Goal: Task Accomplishment & Management: Manage account settings

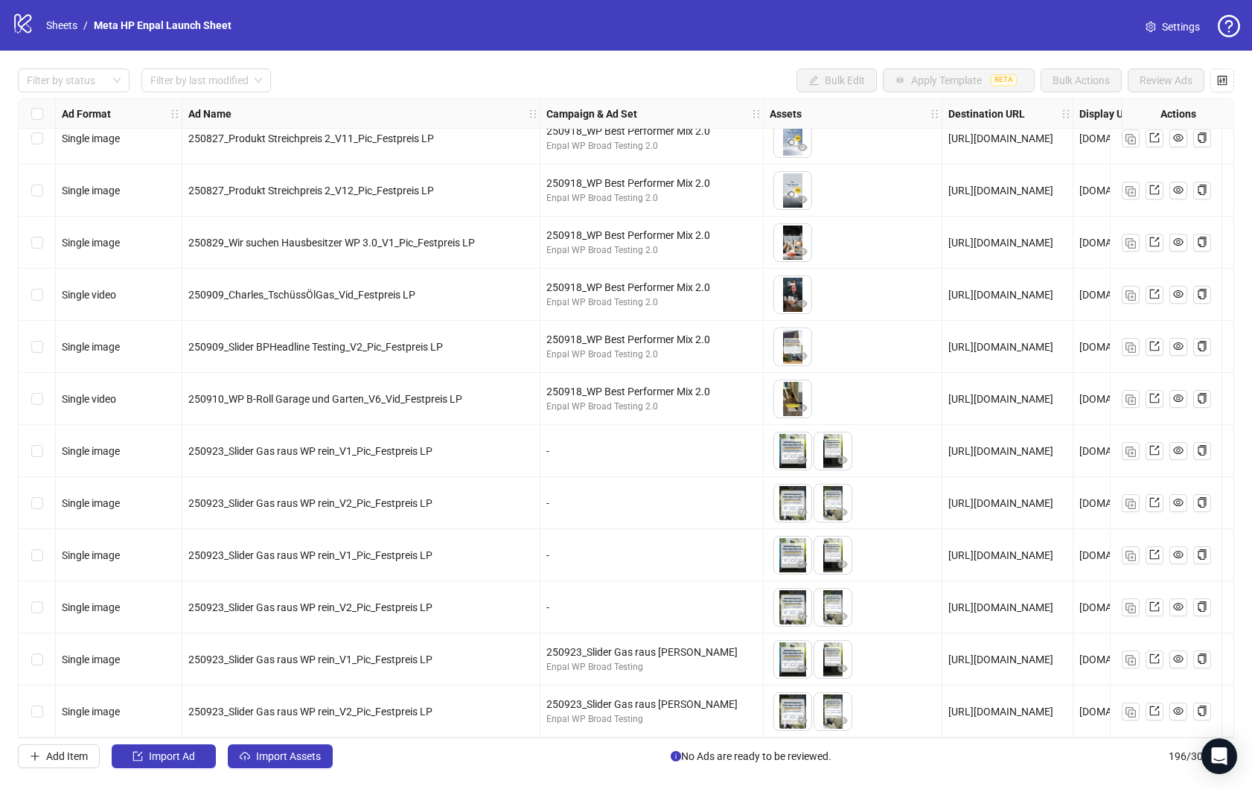
scroll to position [9611, 0]
click at [60, 27] on link "Sheets" at bounding box center [61, 25] width 37 height 16
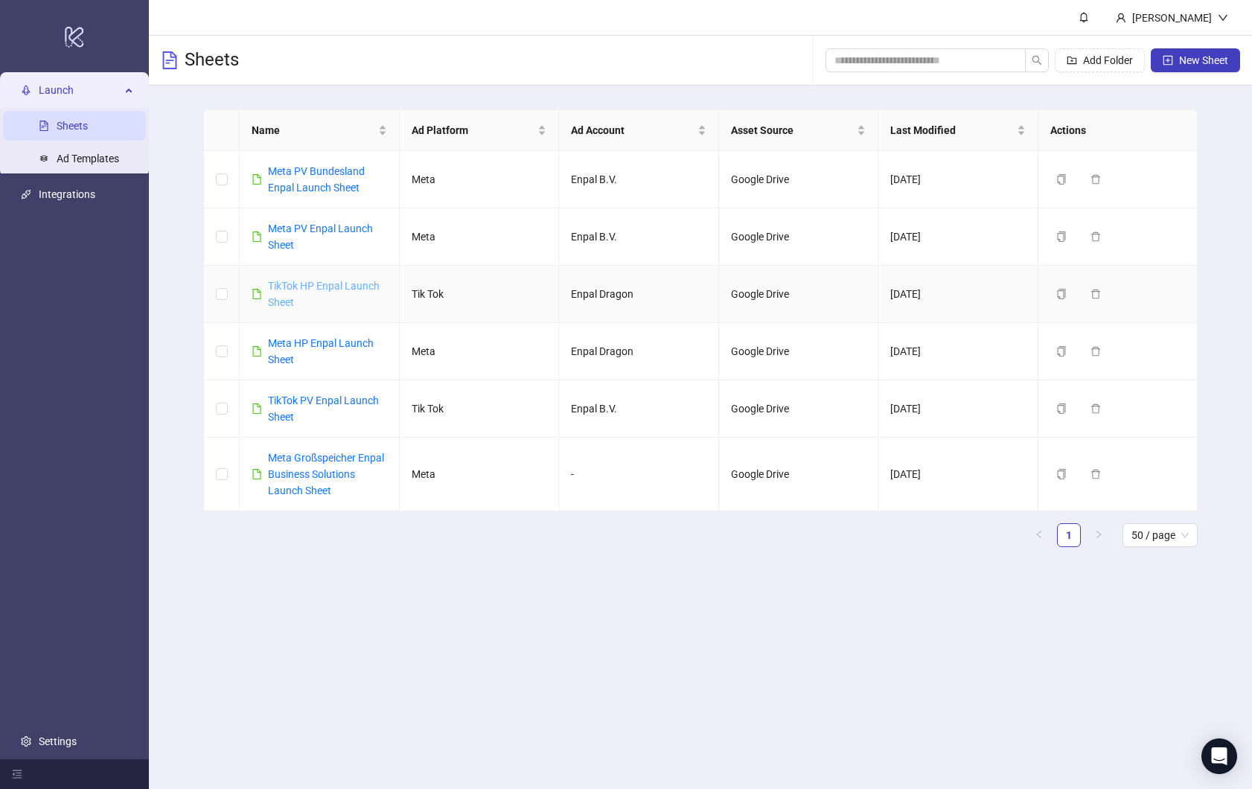
click at [313, 284] on link "TikTok HP Enpal Launch Sheet" at bounding box center [324, 294] width 112 height 28
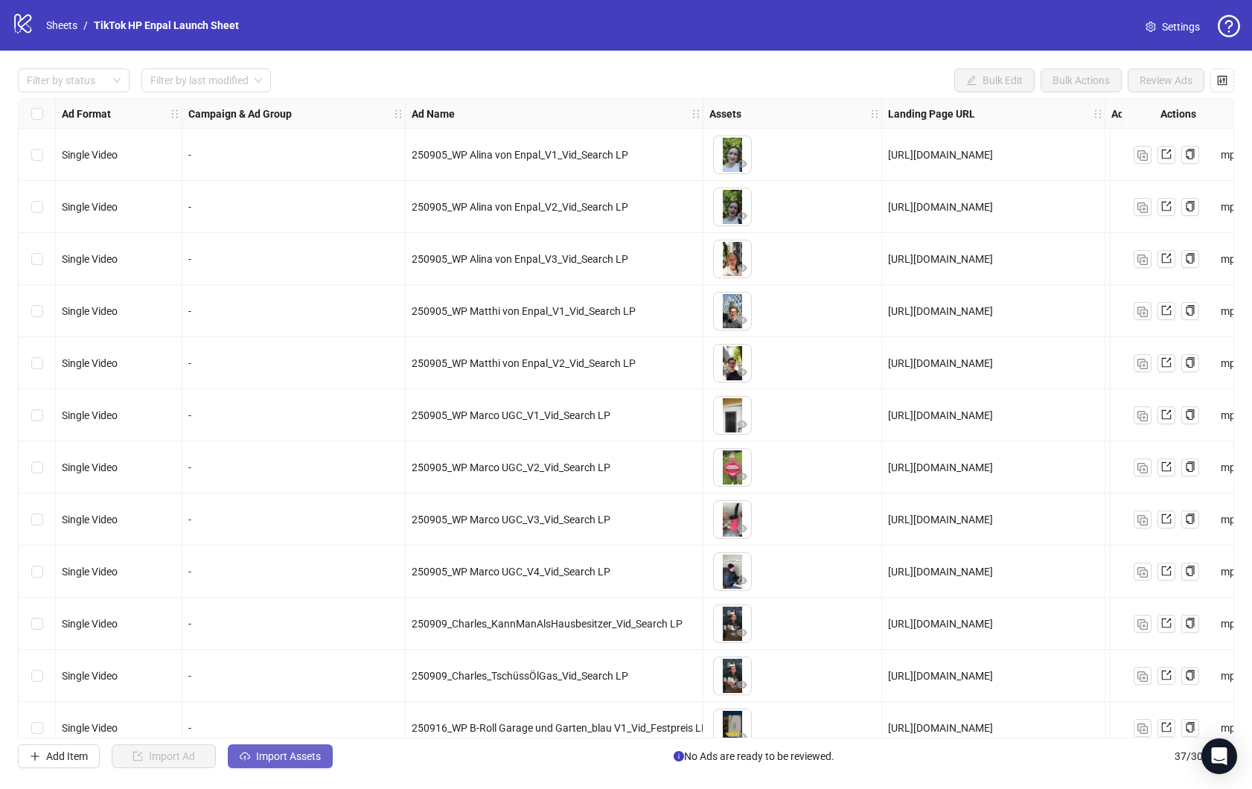
click at [275, 748] on button "Import Assets" at bounding box center [280, 756] width 105 height 24
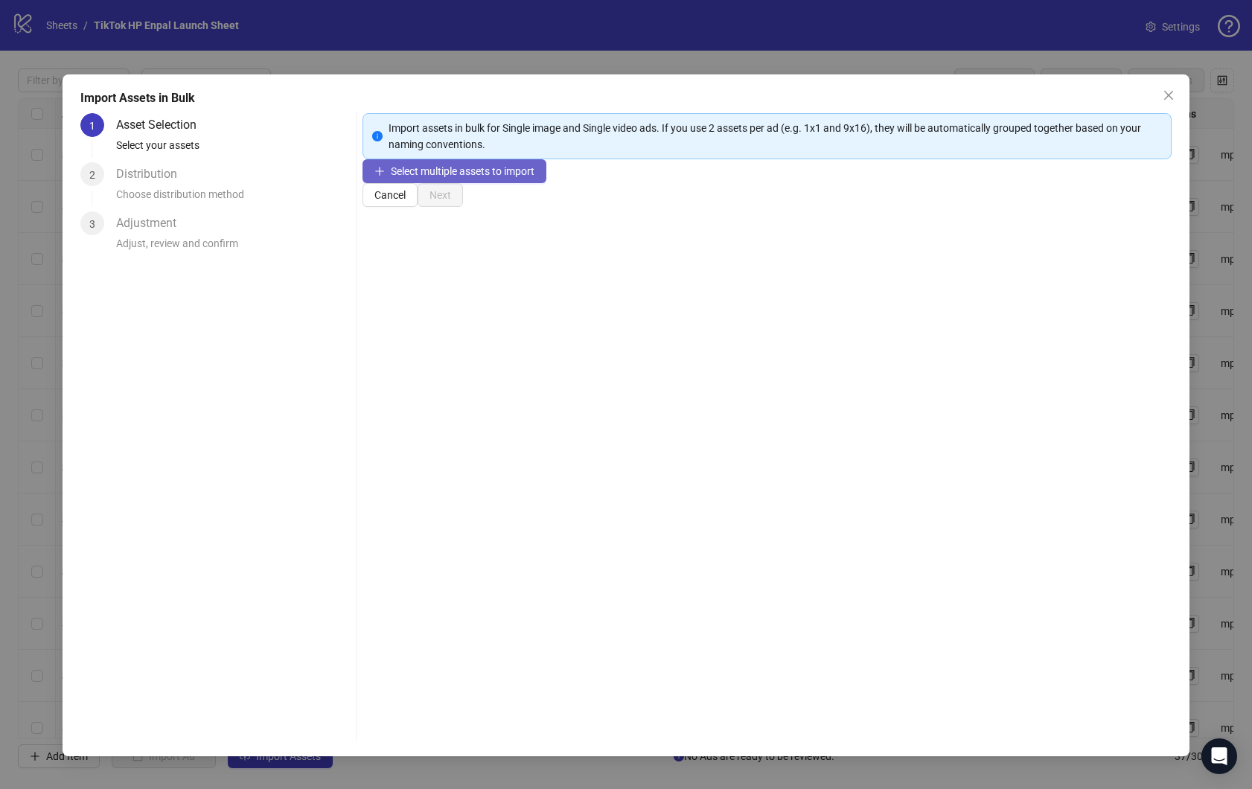
click at [467, 177] on span "Select multiple assets to import" at bounding box center [463, 171] width 144 height 12
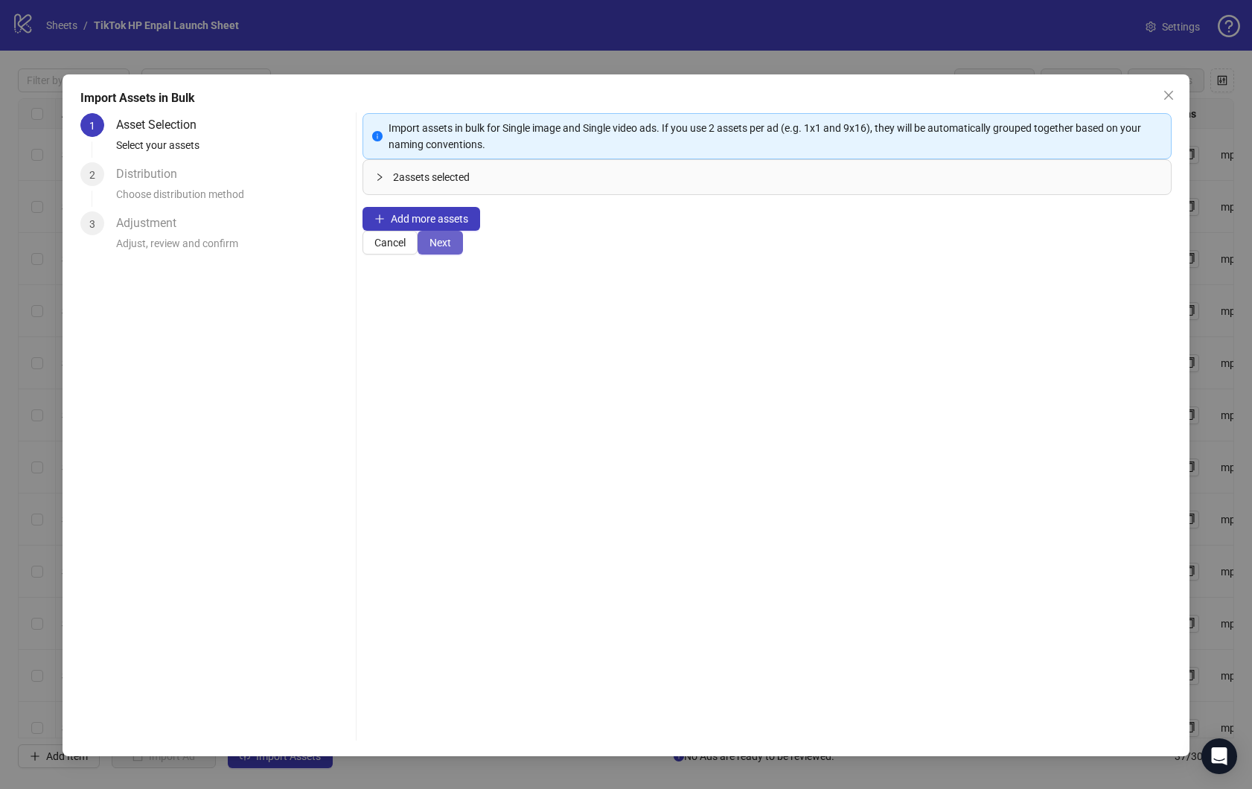
click at [451, 249] on span "Next" at bounding box center [441, 243] width 22 height 12
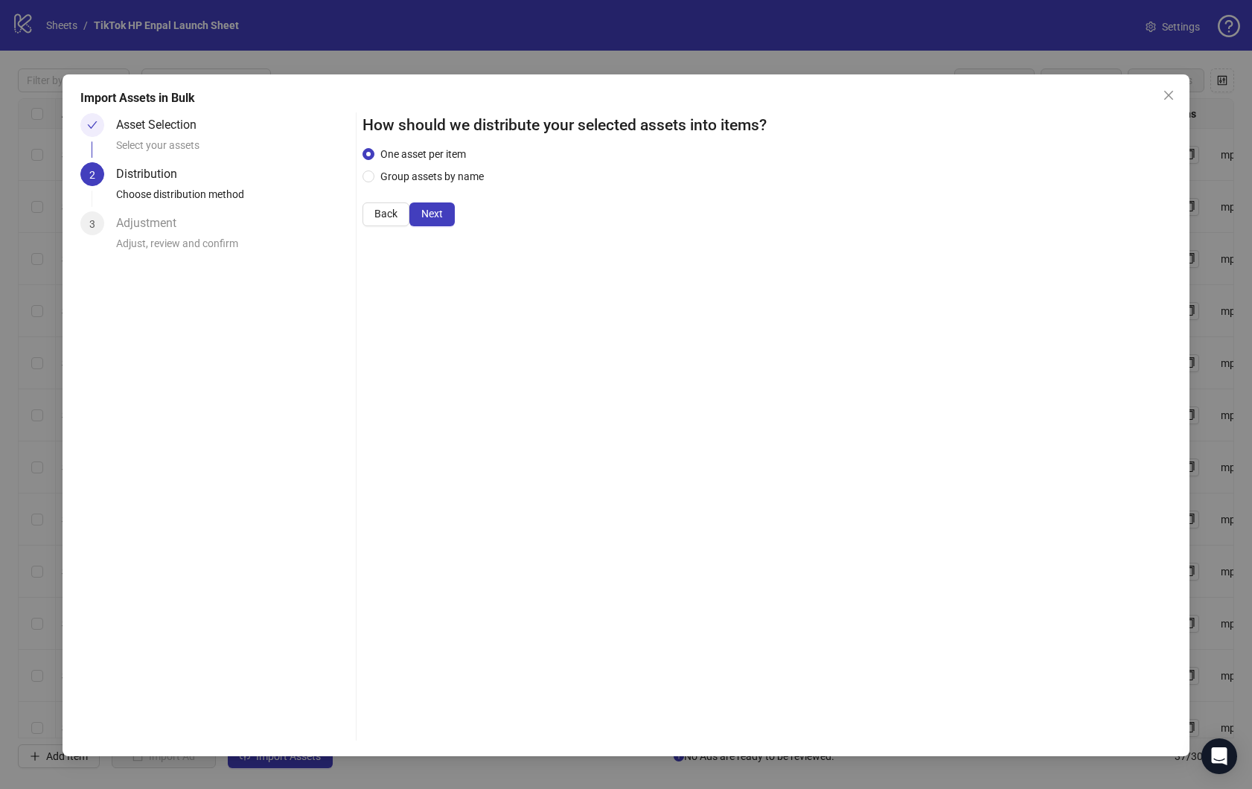
click at [443, 220] on span "Next" at bounding box center [432, 214] width 22 height 12
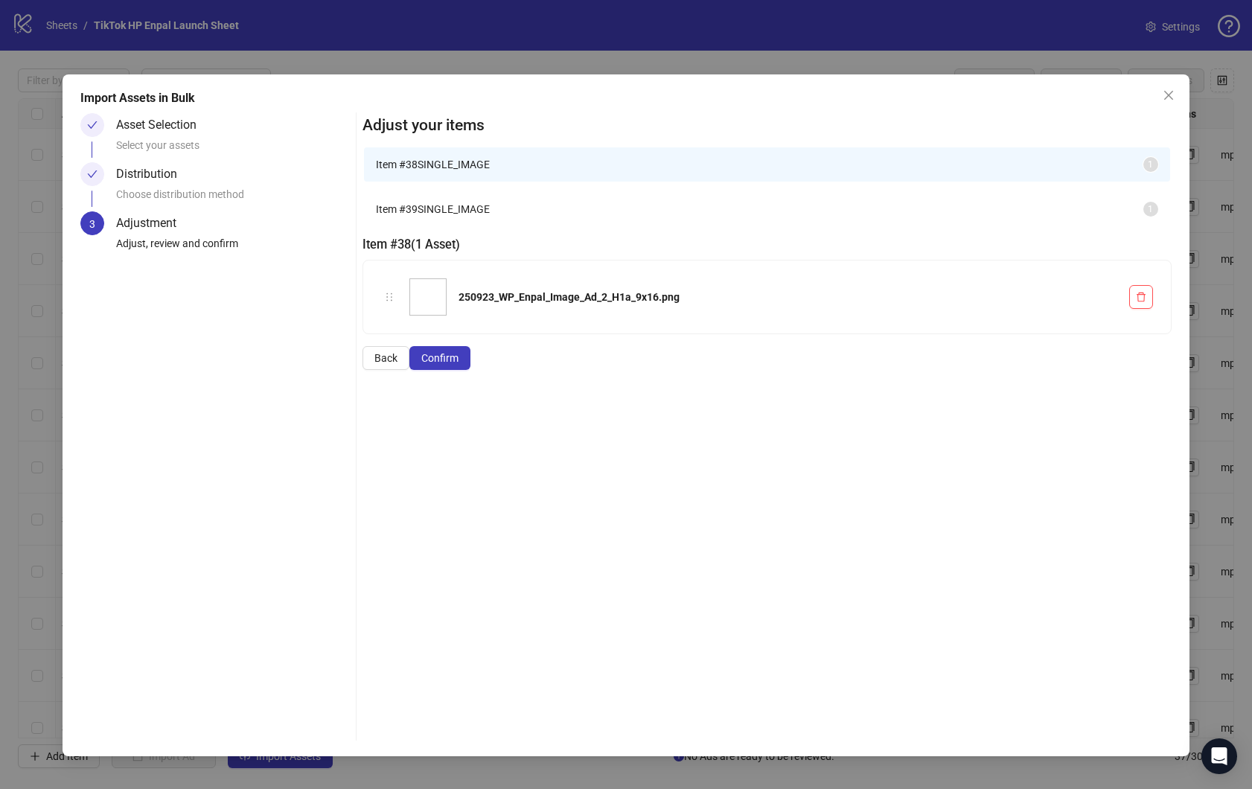
click at [459, 364] on span "Confirm" at bounding box center [439, 358] width 37 height 12
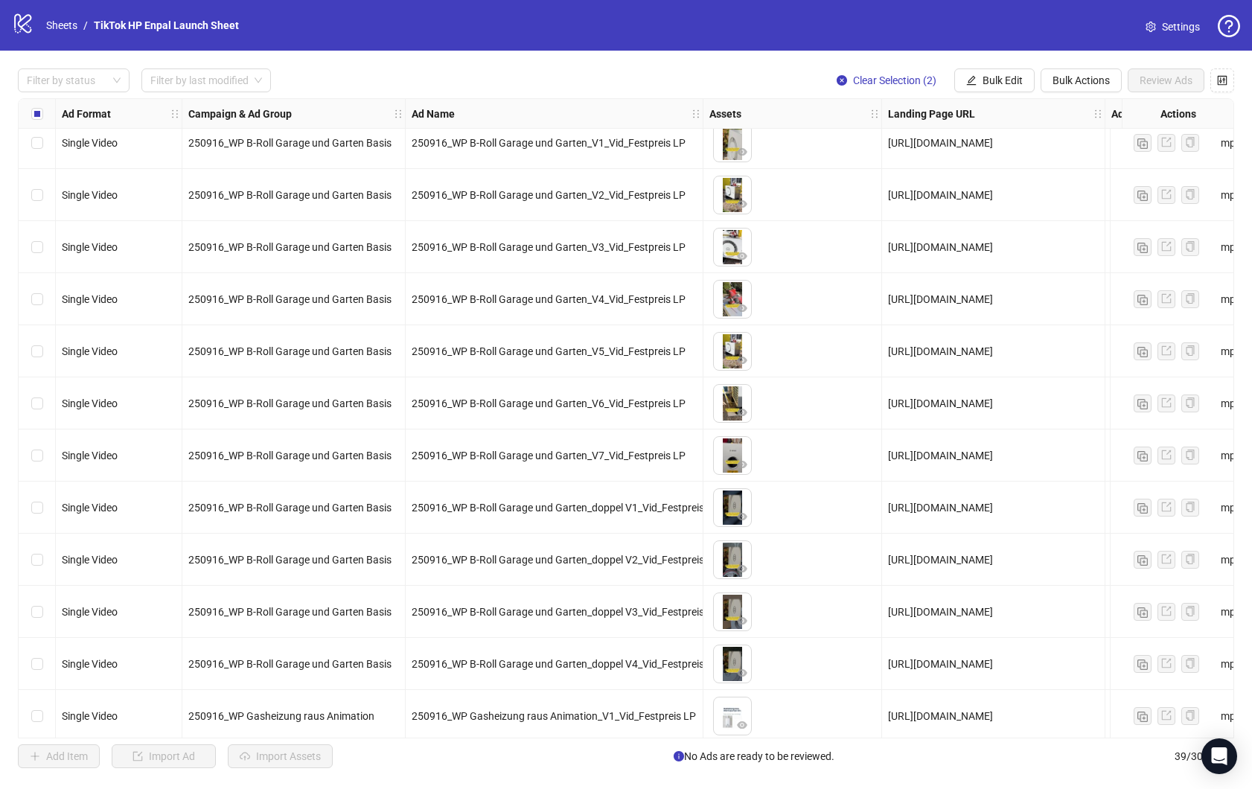
scroll to position [1429, 0]
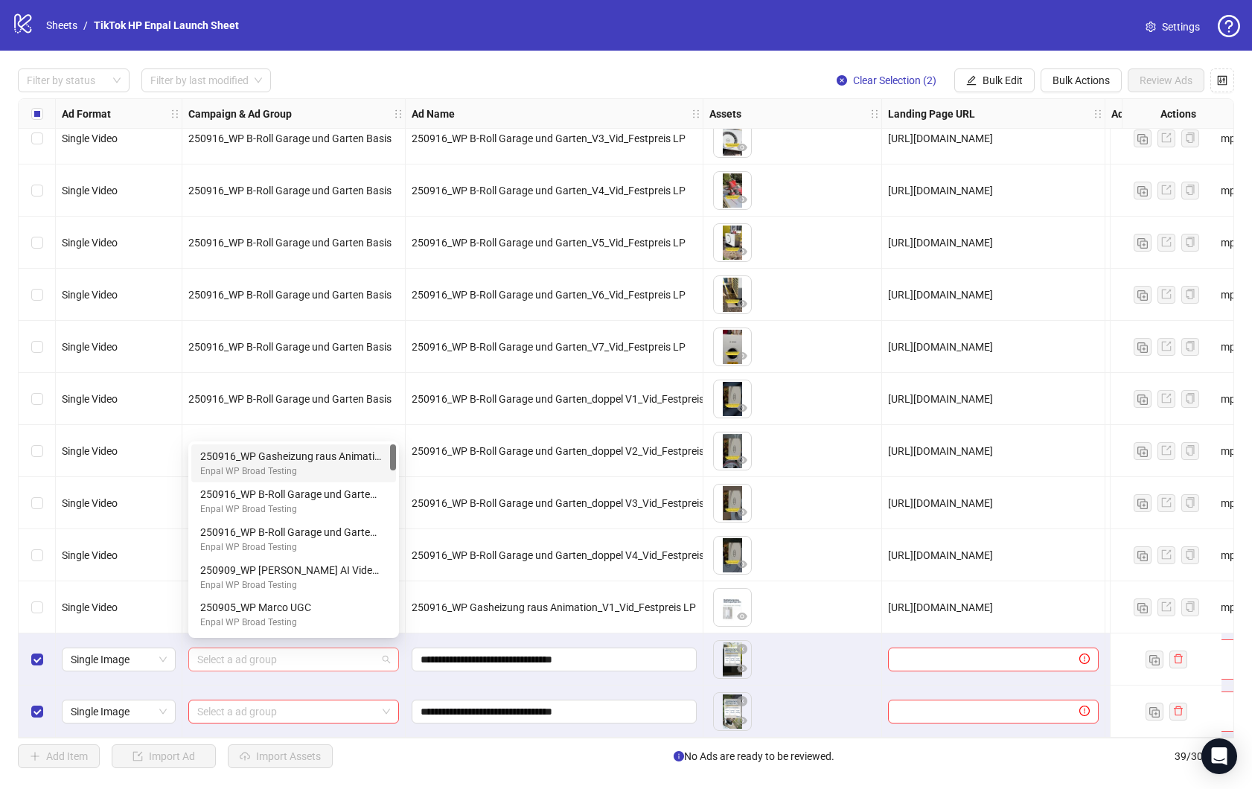
click at [385, 653] on span at bounding box center [293, 659] width 193 height 22
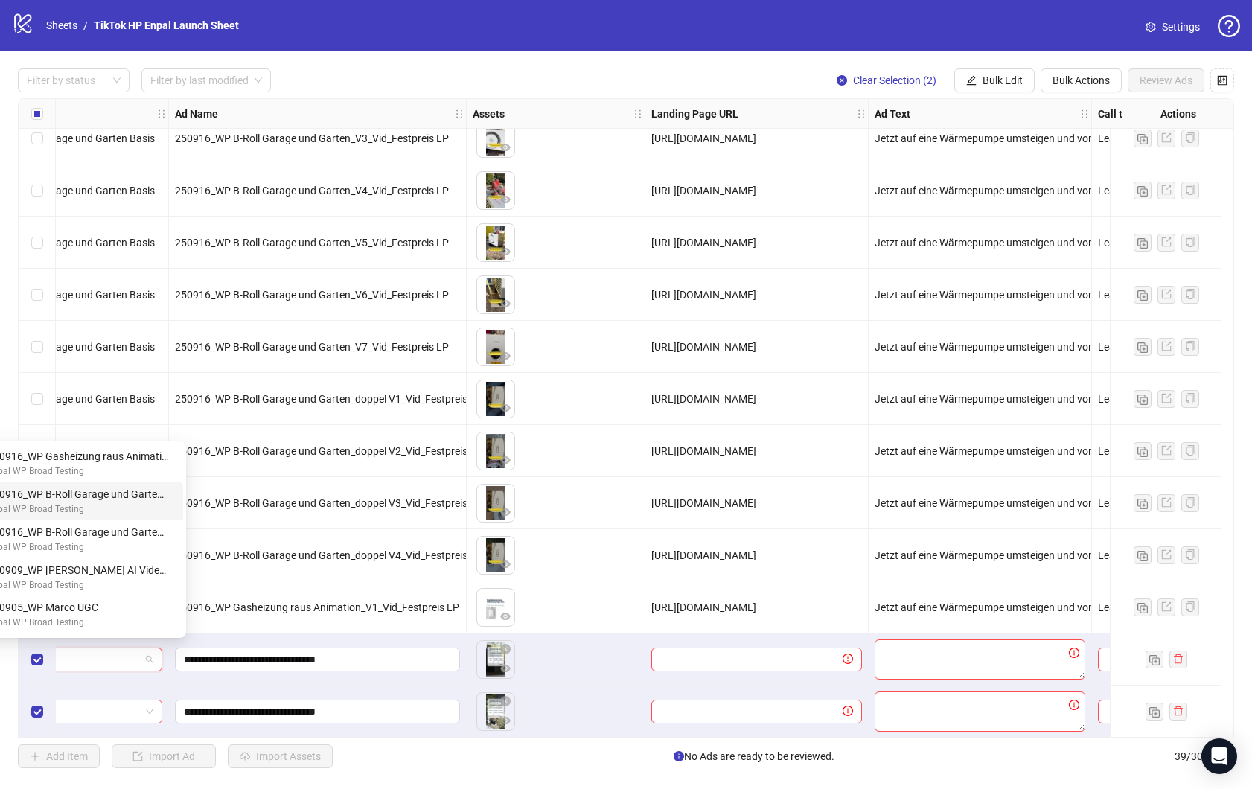
scroll to position [1429, 338]
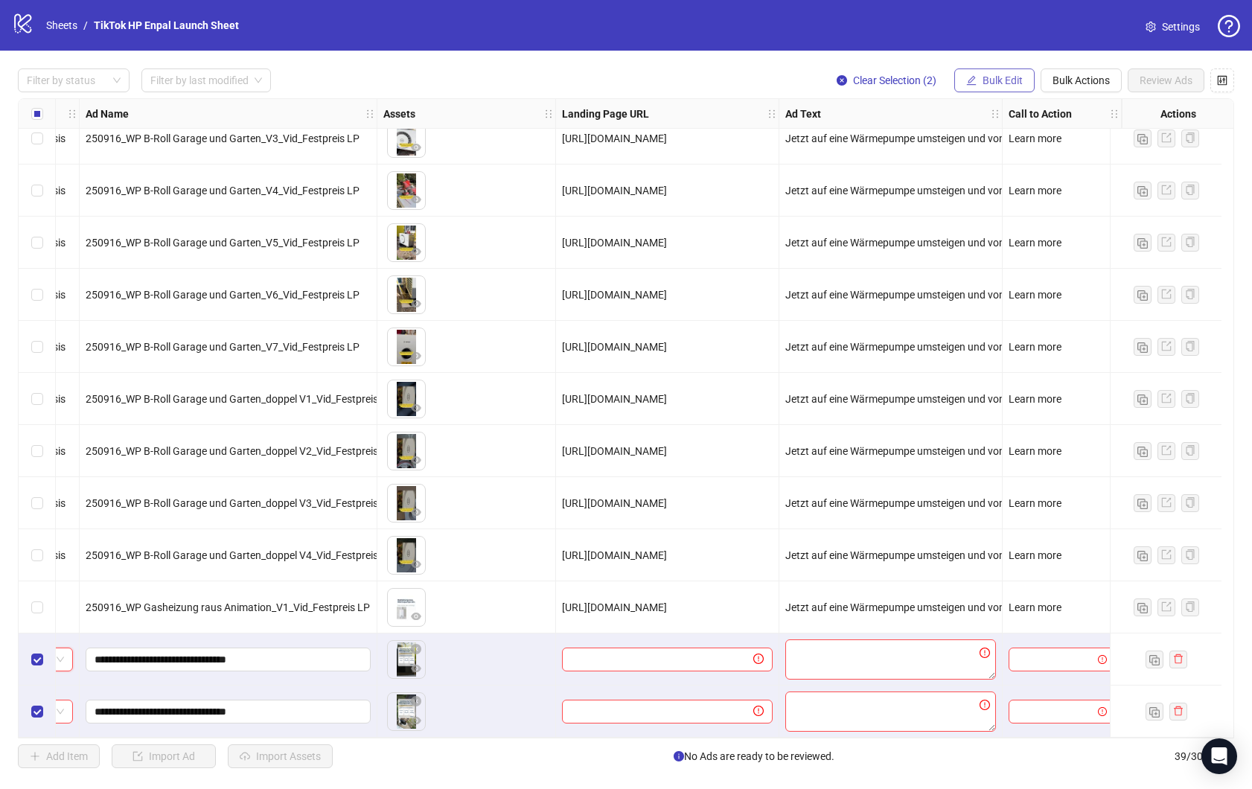
click at [1011, 79] on span "Bulk Edit" at bounding box center [1003, 80] width 40 height 12
click at [867, 604] on span "Jetzt auf eine Wärmepumpe umsteigen und von bis zu 70% Förderung und 0€ Anzahlu…" at bounding box center [1015, 608] width 460 height 12
copy span "Jetzt auf eine Wärmepumpe umsteigen und von bis zu 70% Förderung und 0€ Anzahlu…"
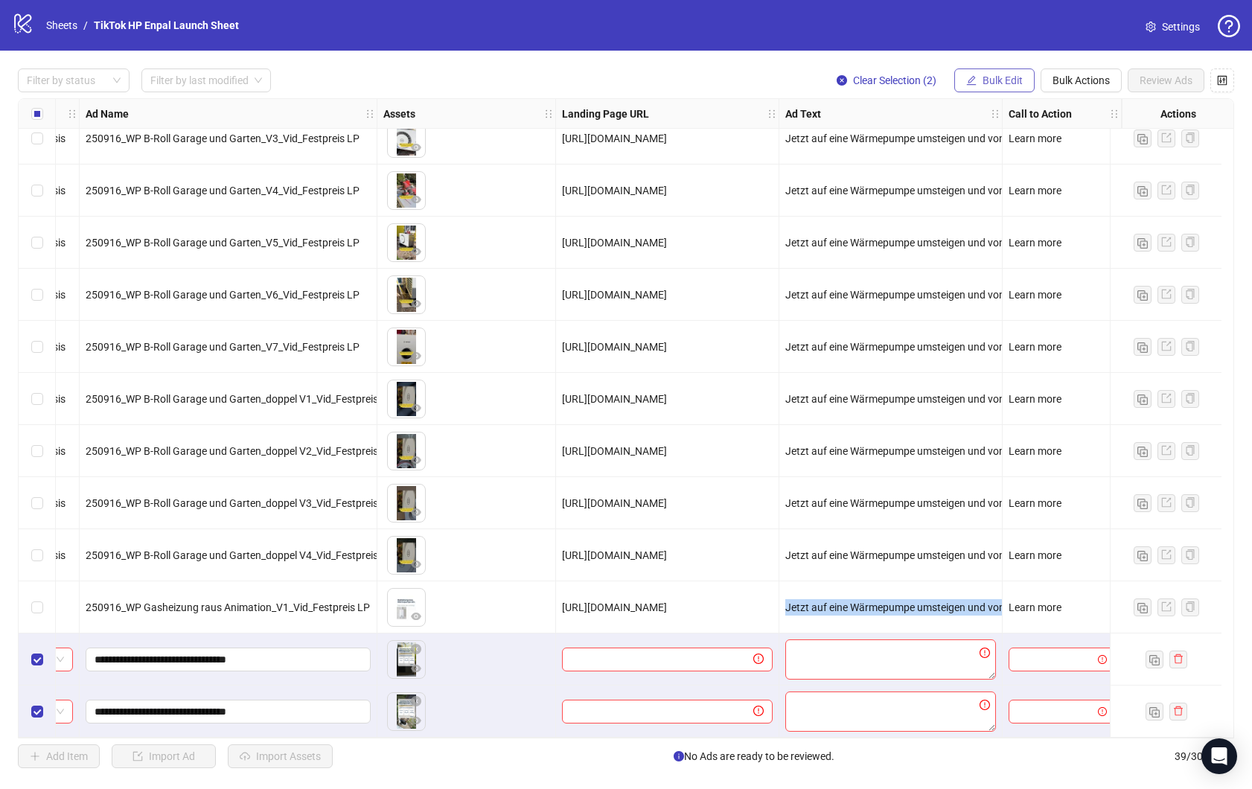
click at [971, 77] on icon "edit" at bounding box center [971, 80] width 10 height 10
click at [1014, 200] on span "Ad Text" at bounding box center [1016, 205] width 103 height 16
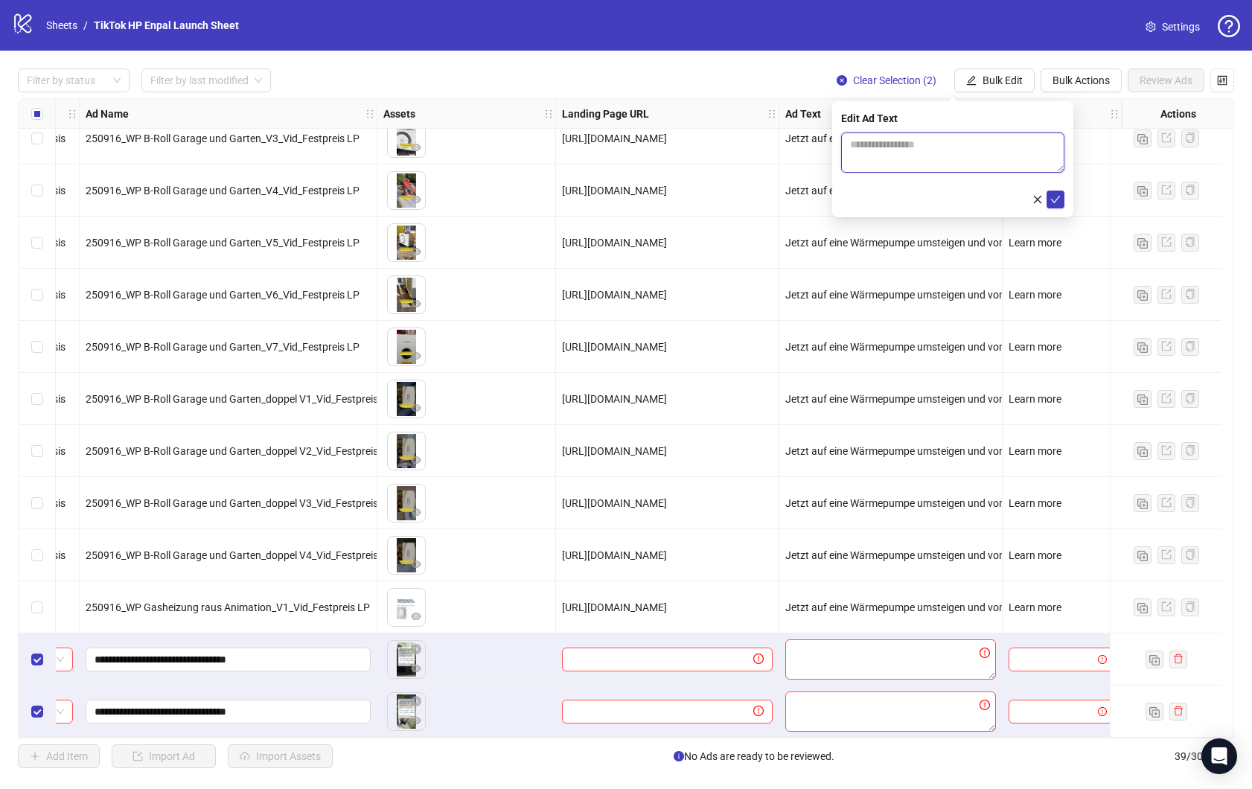
click at [982, 153] on textarea at bounding box center [952, 153] width 223 height 40
paste textarea "**********"
type textarea "**********"
click at [1057, 202] on icon "check" at bounding box center [1055, 199] width 10 height 10
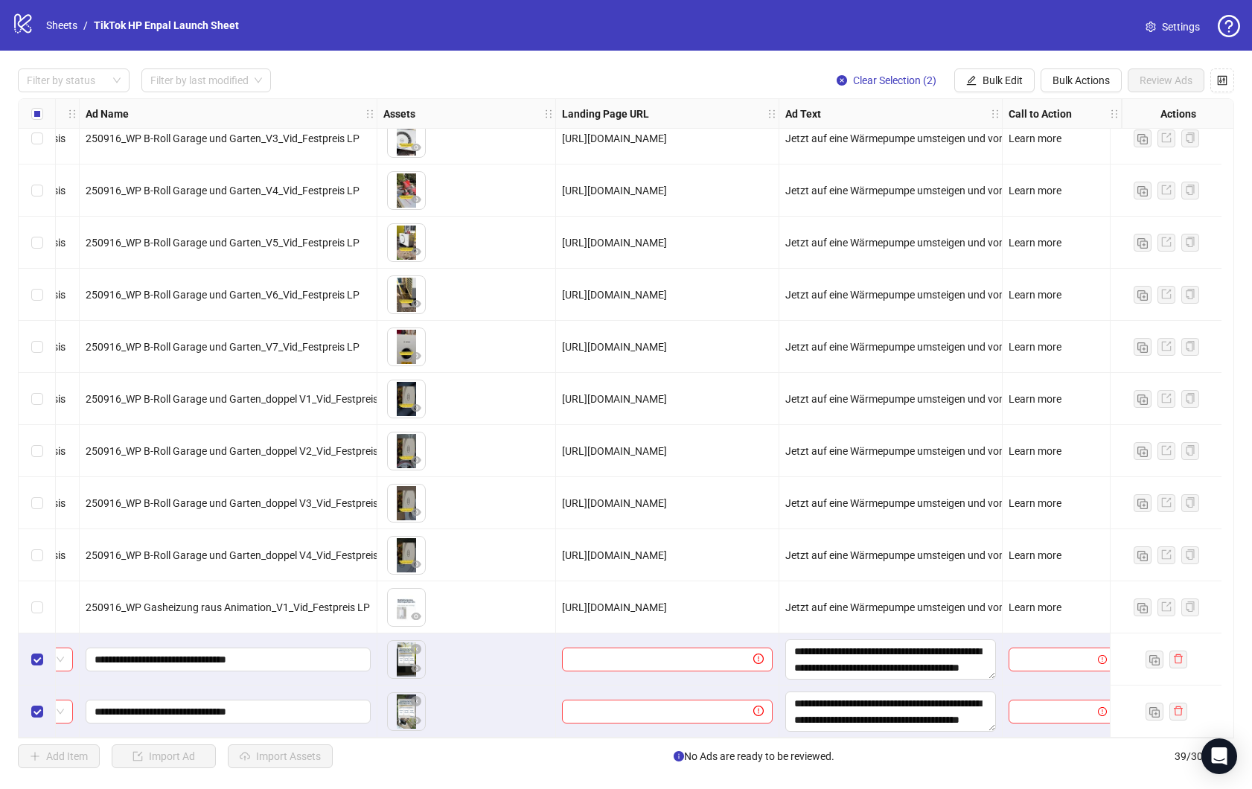
click at [1036, 604] on span "Learn more" at bounding box center [1035, 608] width 53 height 12
copy span "Learn more"
click at [1041, 648] on input "search" at bounding box center [1055, 659] width 75 height 22
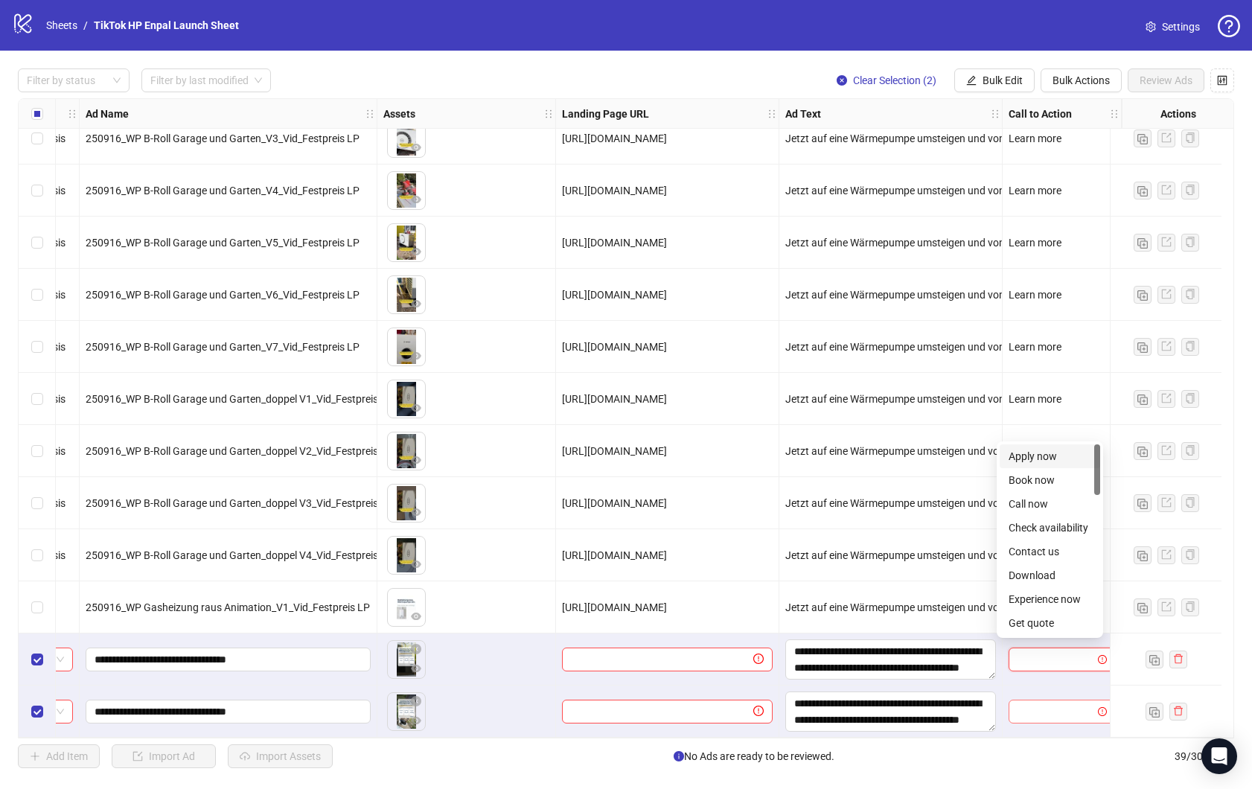
paste input "**********"
type input "**********"
click at [1041, 701] on input "search" at bounding box center [1055, 712] width 75 height 22
paste input "**********"
type input "**********"
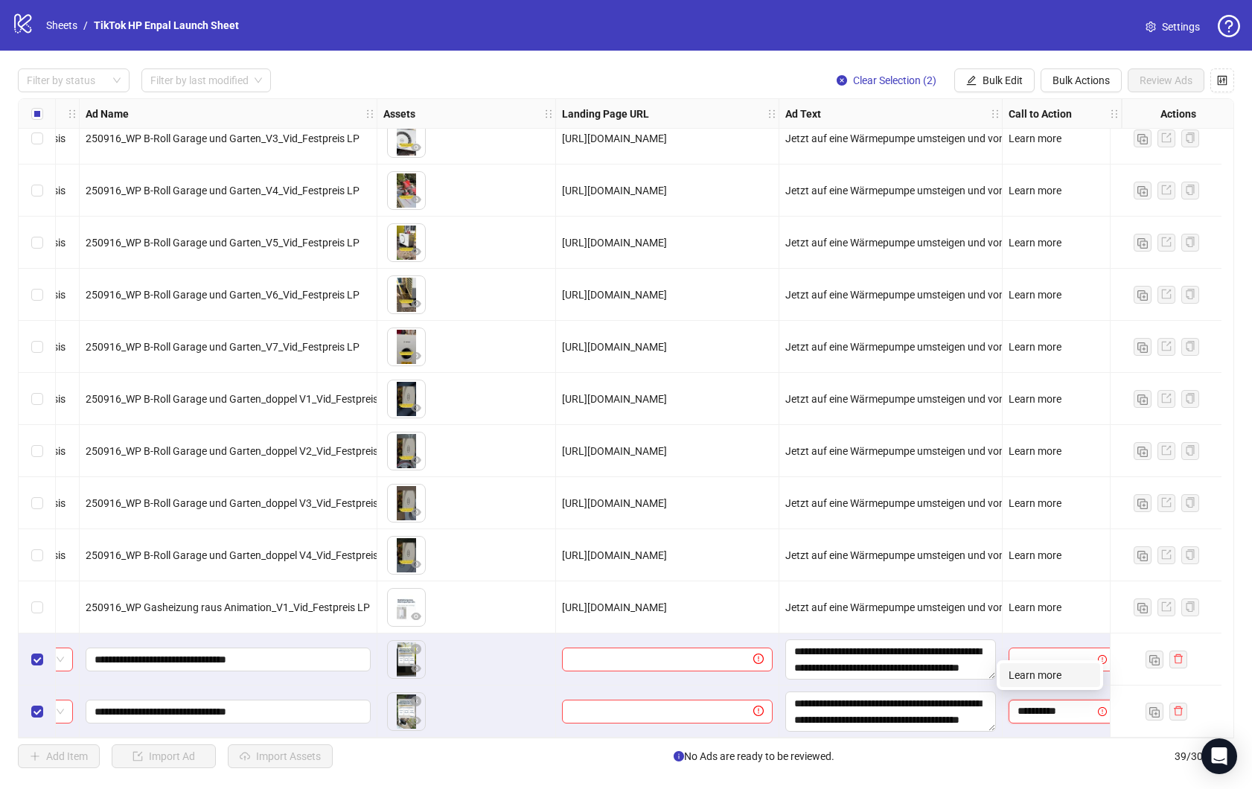
click at [1044, 689] on div "LEARN_MORE Learn more" at bounding box center [1050, 675] width 106 height 30
click at [1044, 673] on div "Learn more" at bounding box center [1050, 675] width 83 height 16
click at [1044, 657] on input "search" at bounding box center [1055, 659] width 75 height 22
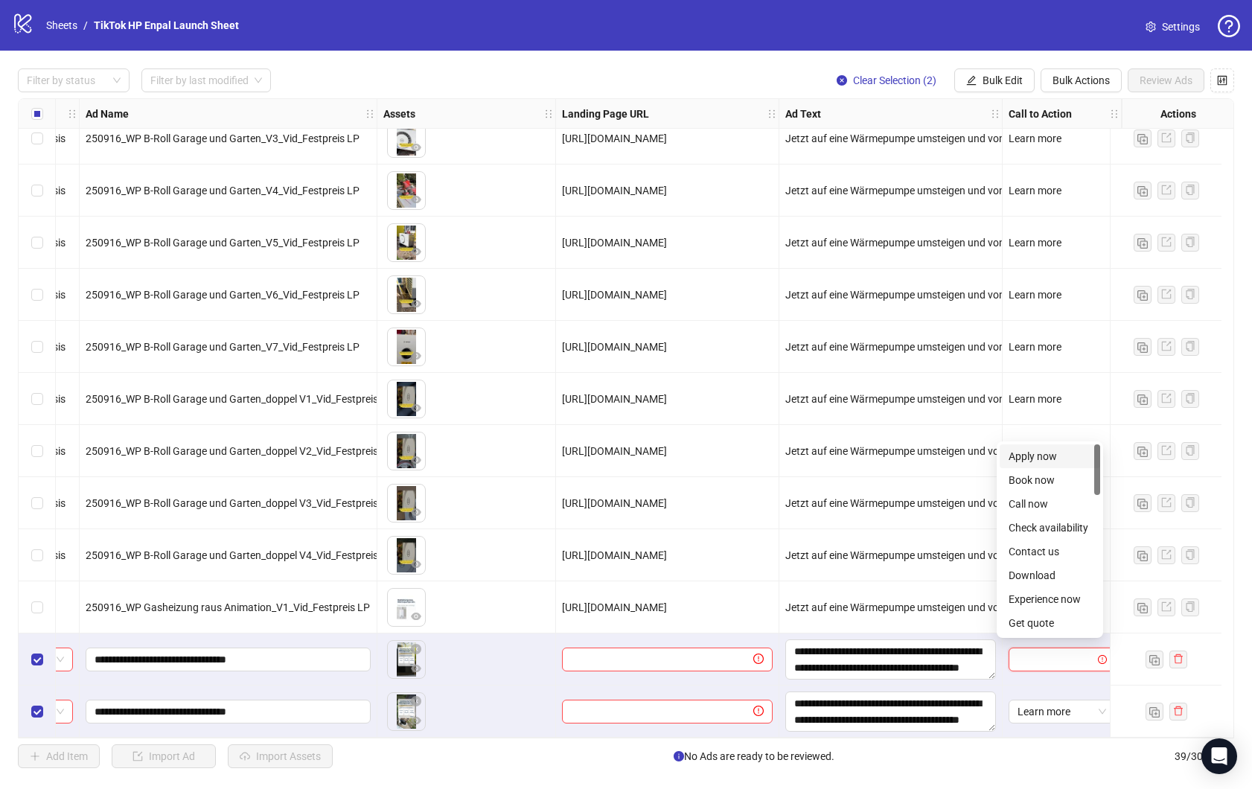
paste input "**********"
type input "**********"
click at [1044, 629] on div "Learn more" at bounding box center [1050, 623] width 83 height 16
click at [1041, 677] on div "Learn more" at bounding box center [1062, 660] width 119 height 52
click at [600, 607] on span "[URL][DOMAIN_NAME]" at bounding box center [614, 608] width 105 height 12
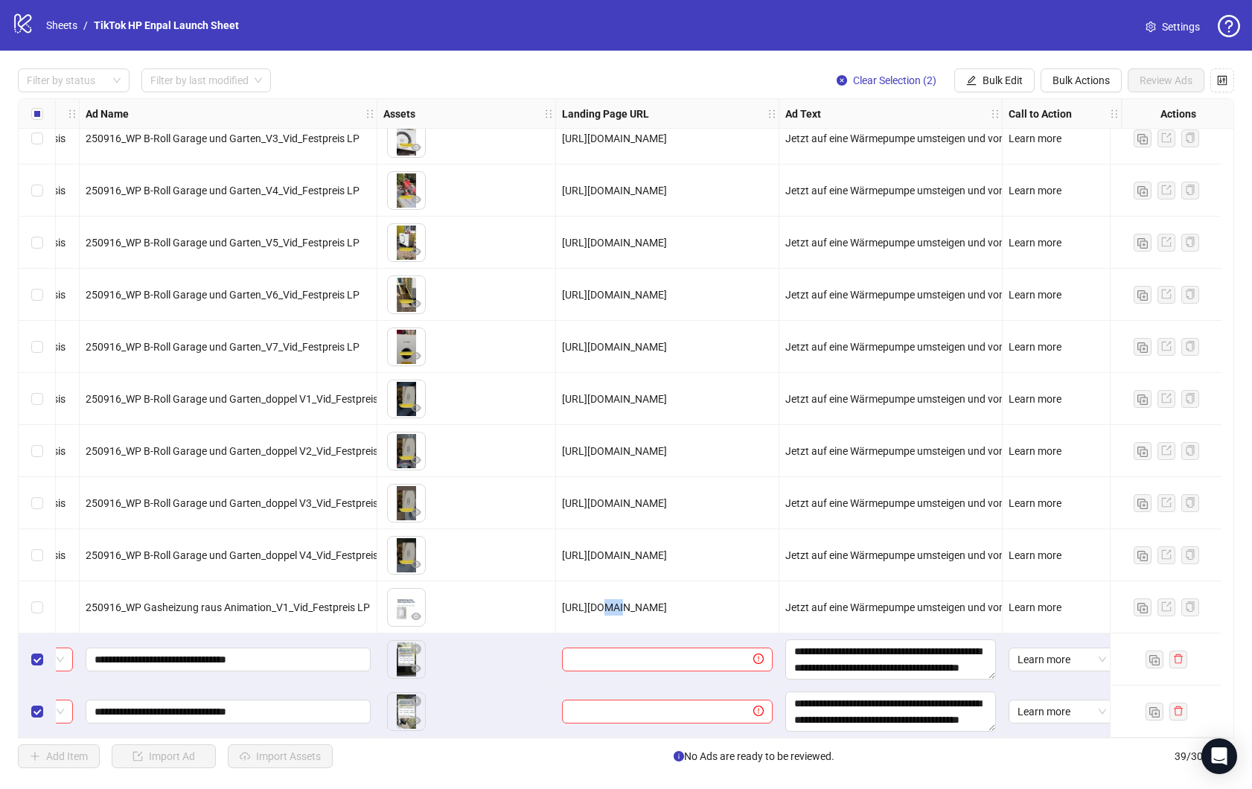
click at [600, 607] on span "[URL][DOMAIN_NAME]" at bounding box center [614, 608] width 105 height 12
copy span "[URL][DOMAIN_NAME]"
click at [597, 651] on input "text" at bounding box center [652, 659] width 162 height 16
paste input "**********"
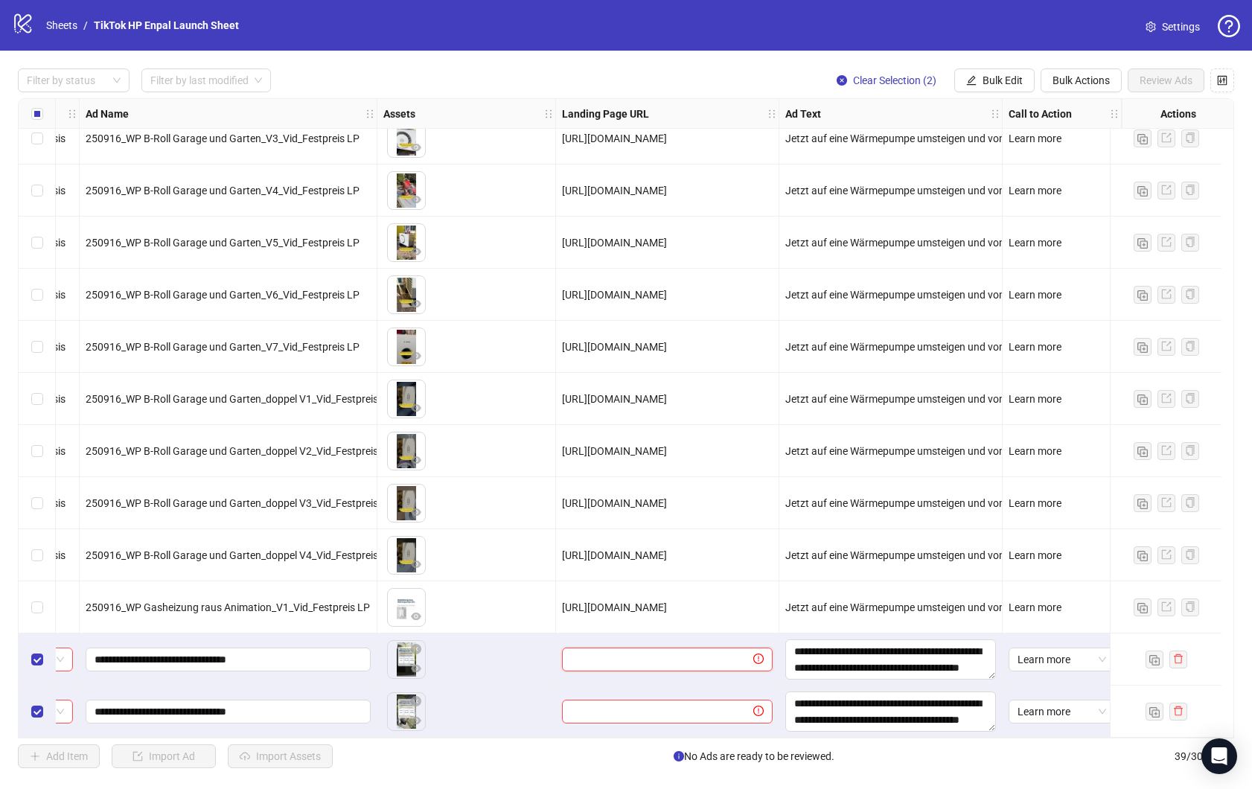
type input "**********"
click at [609, 686] on div at bounding box center [667, 712] width 223 height 52
click at [610, 704] on input "text" at bounding box center [652, 711] width 162 height 16
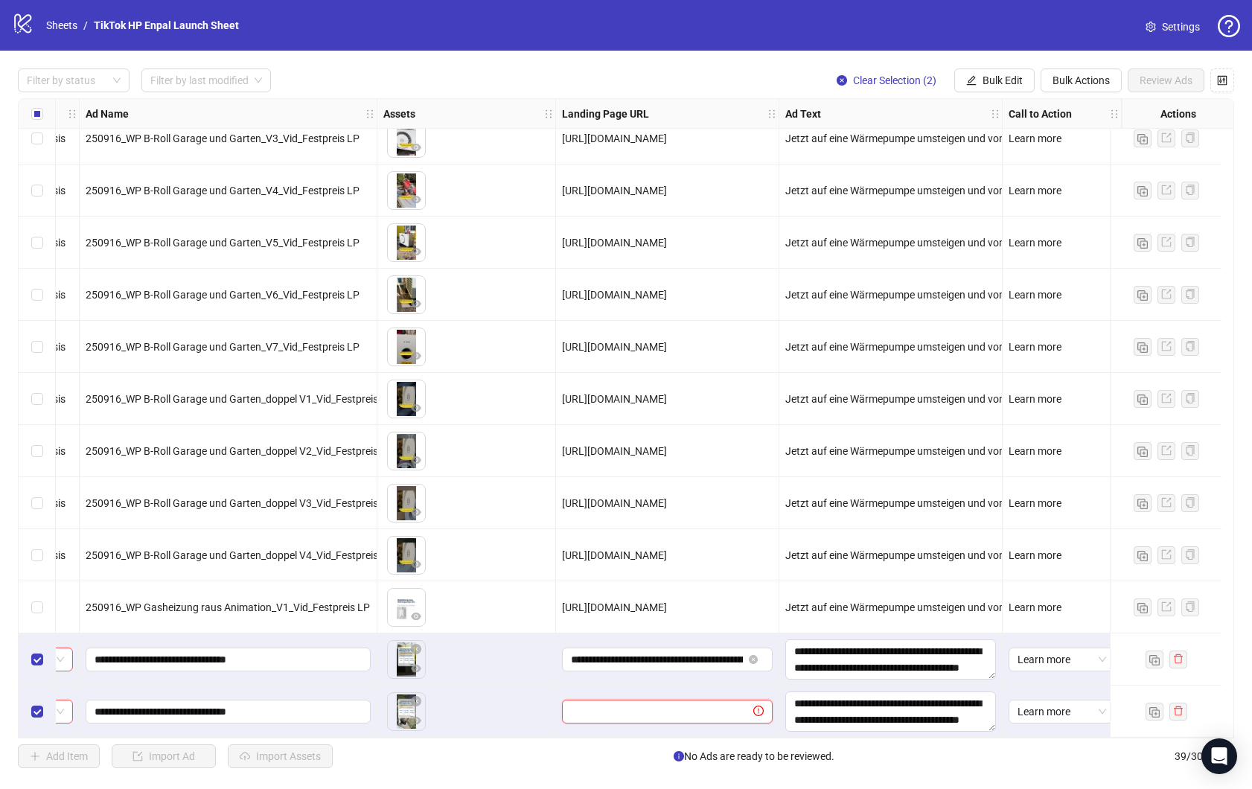
paste input "**********"
type input "**********"
click at [607, 676] on div "**********" at bounding box center [667, 660] width 223 height 52
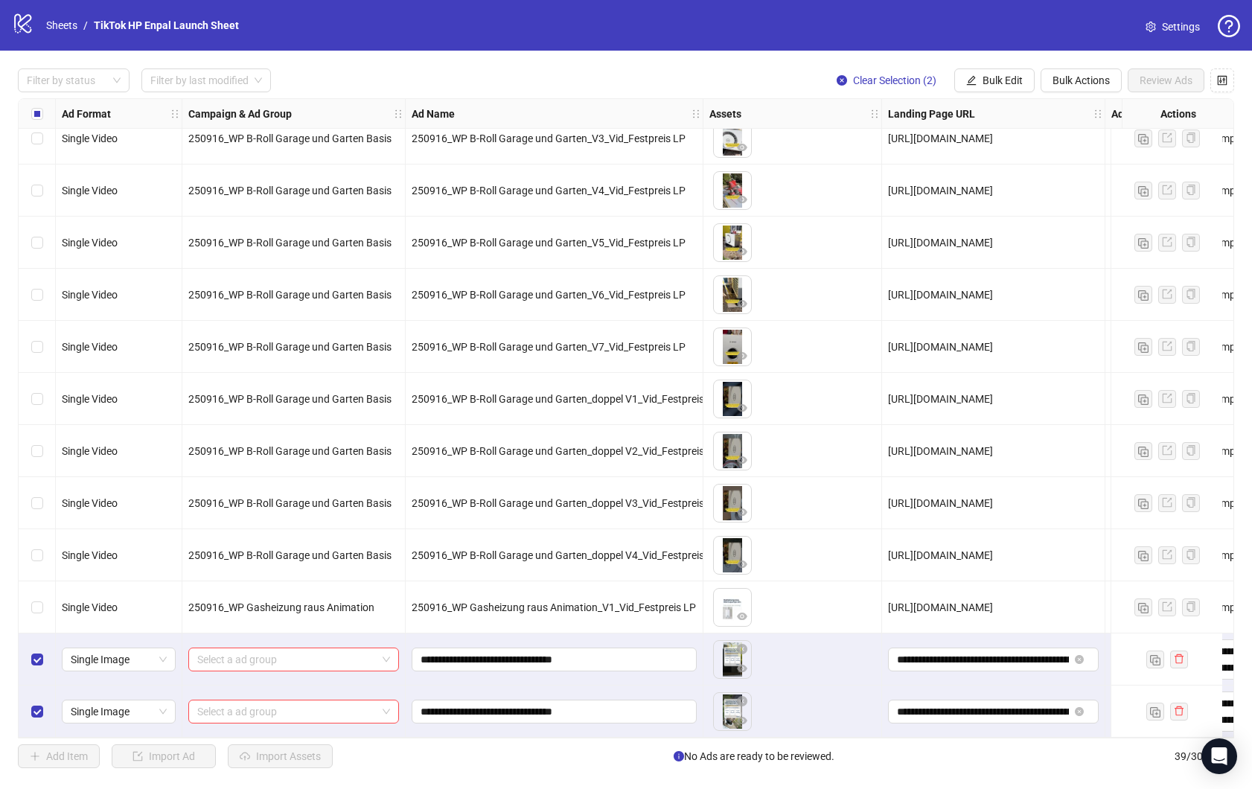
scroll to position [1429, 0]
click at [375, 634] on div "Select a ad group" at bounding box center [293, 660] width 223 height 52
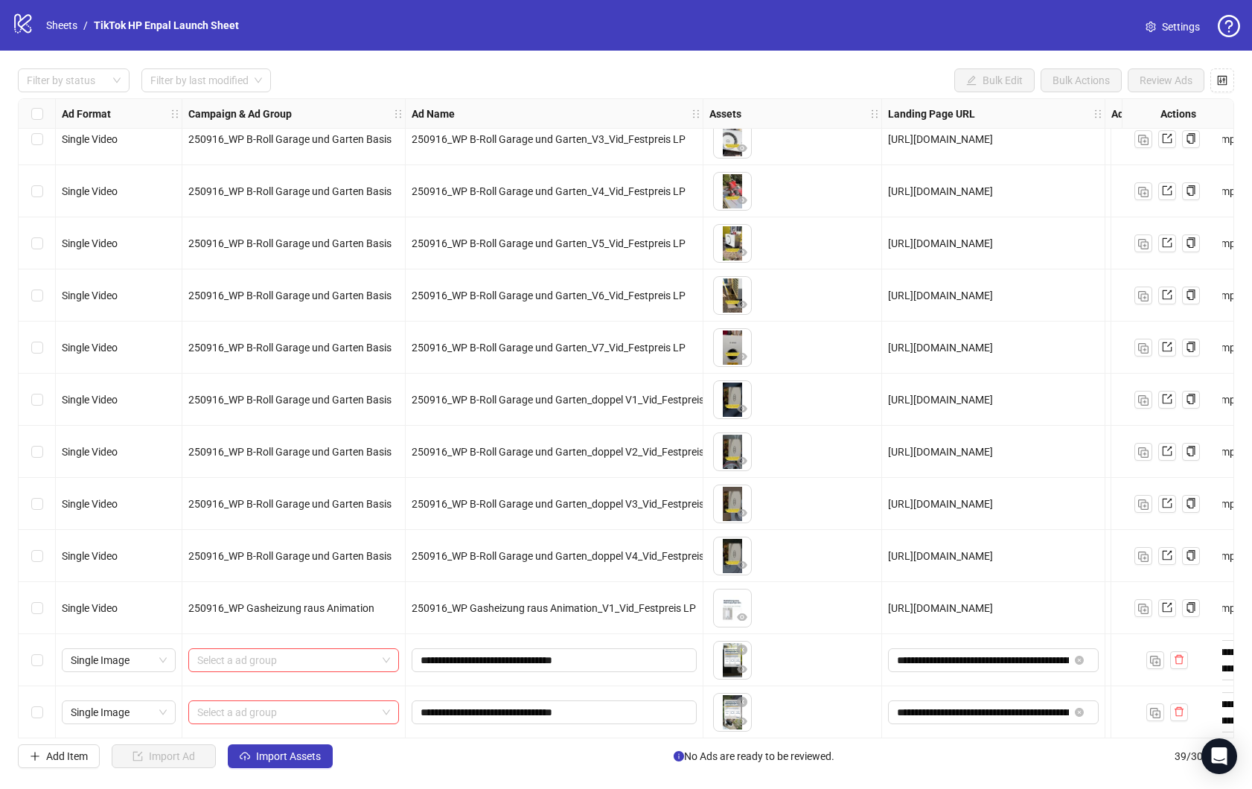
scroll to position [1429, 0]
click at [392, 655] on div "Select a ad group" at bounding box center [293, 660] width 211 height 24
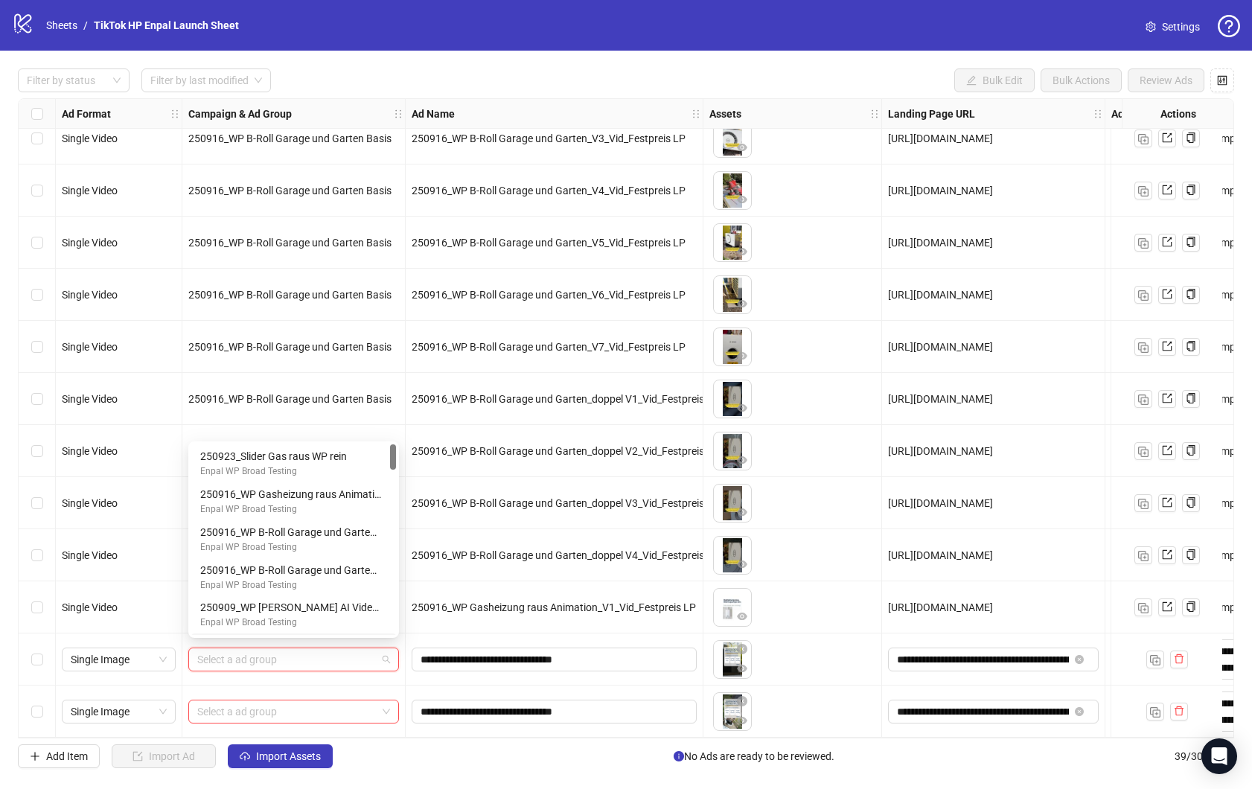
click at [24, 671] on div "Select row 38" at bounding box center [37, 660] width 37 height 52
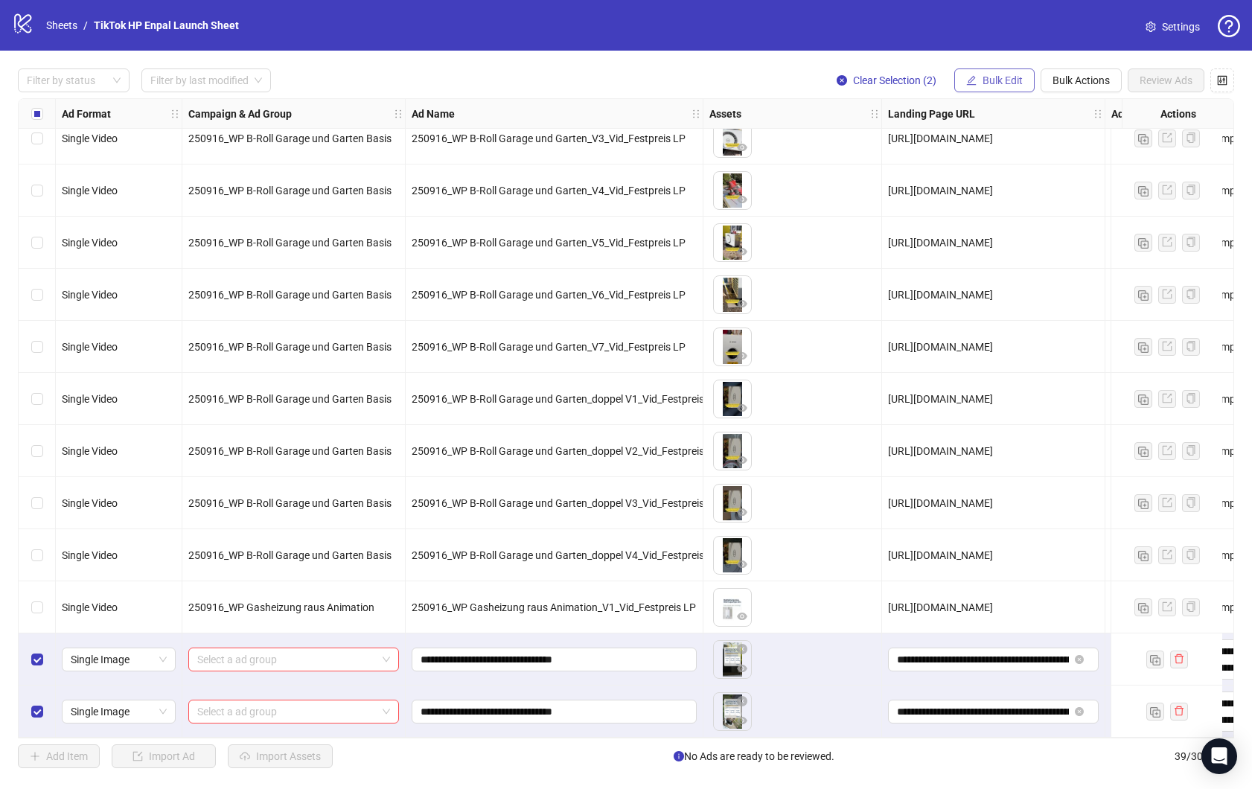
click at [973, 77] on icon "edit" at bounding box center [972, 80] width 10 height 10
click at [1017, 132] on span "Campaign & Ad Group" at bounding box center [1016, 134] width 103 height 16
click at [944, 143] on input "search" at bounding box center [946, 144] width 192 height 22
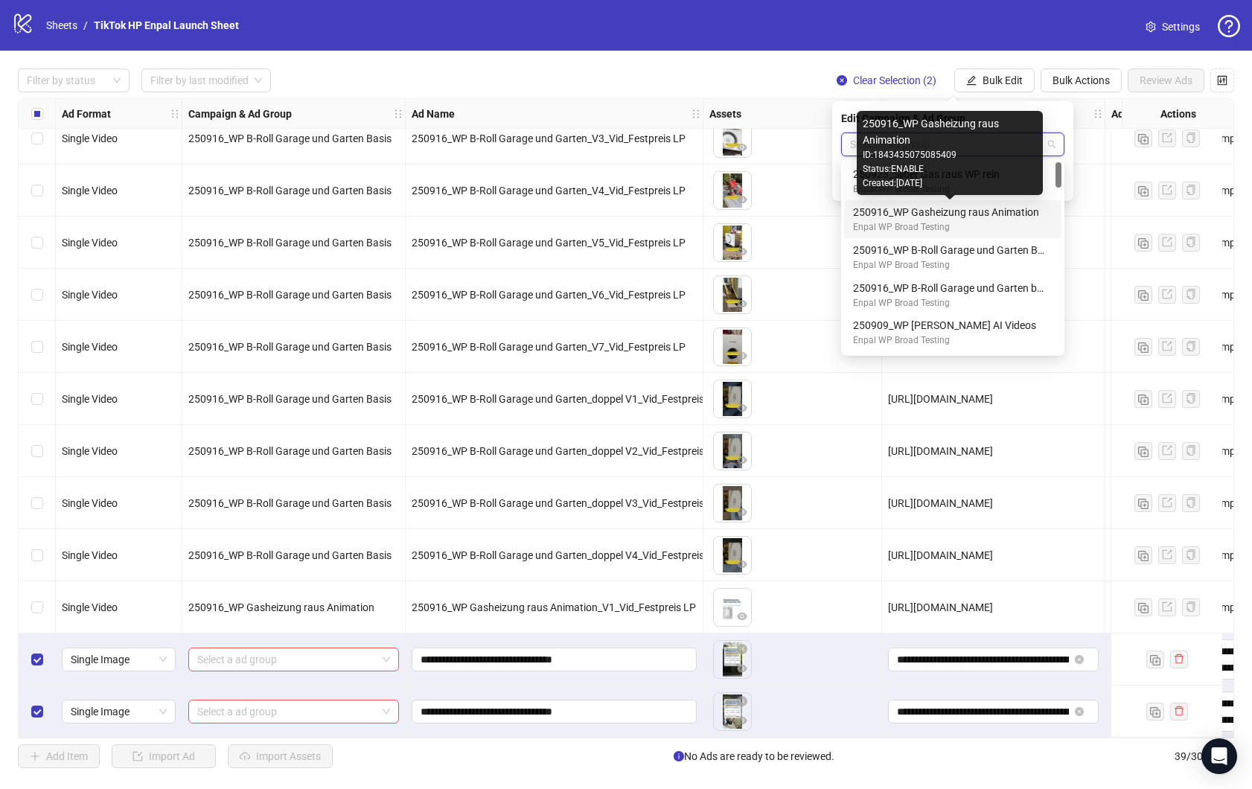
click at [946, 179] on div "Created: 2025-09-16" at bounding box center [950, 183] width 174 height 14
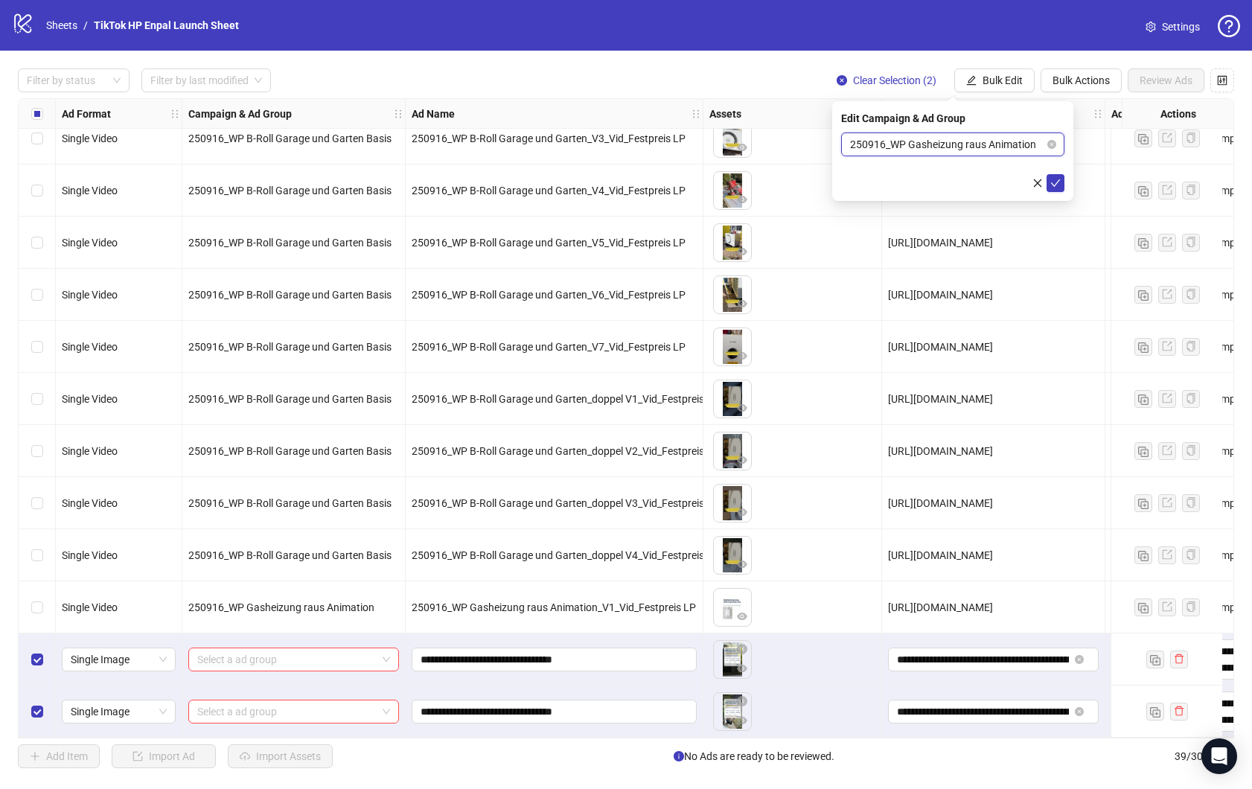
click at [1056, 137] on div "250916_WP Gasheizung raus Animation" at bounding box center [952, 145] width 223 height 24
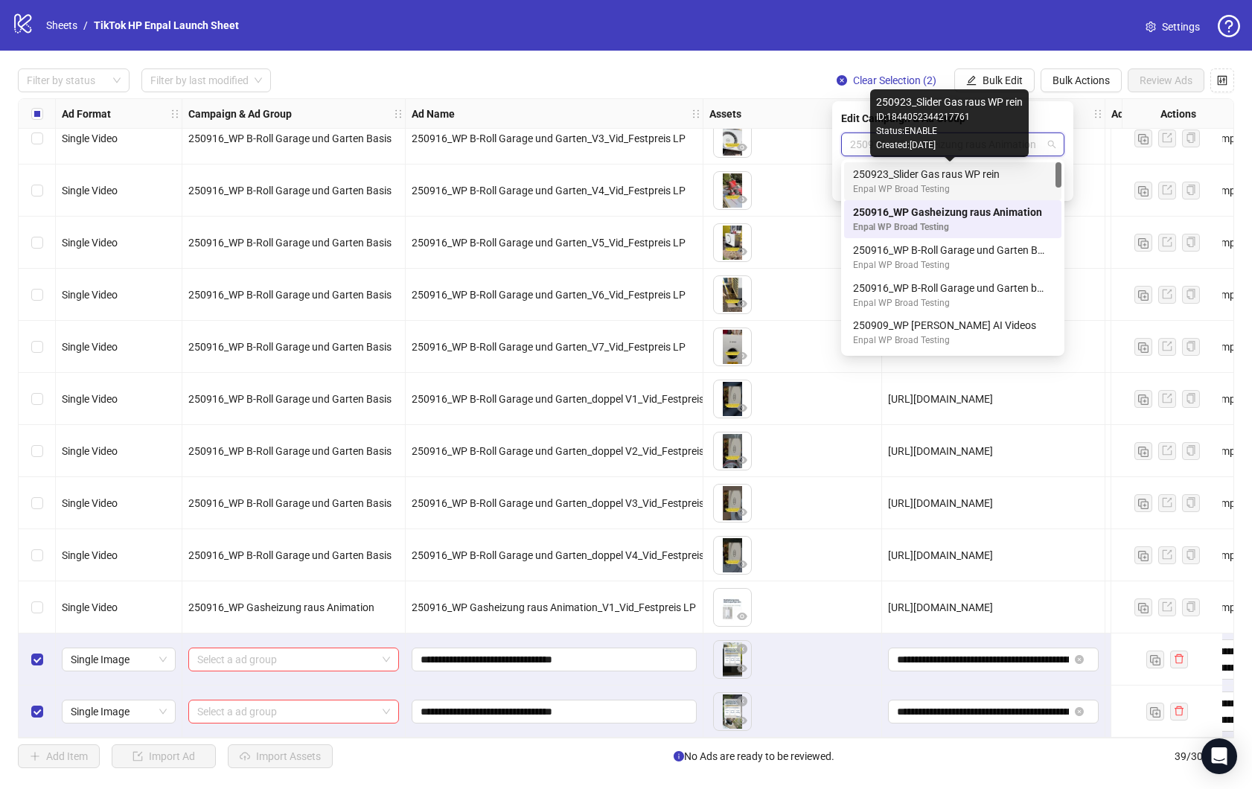
click at [945, 174] on div "250923_Slider Gas raus [PERSON_NAME]" at bounding box center [950, 174] width 194 height 16
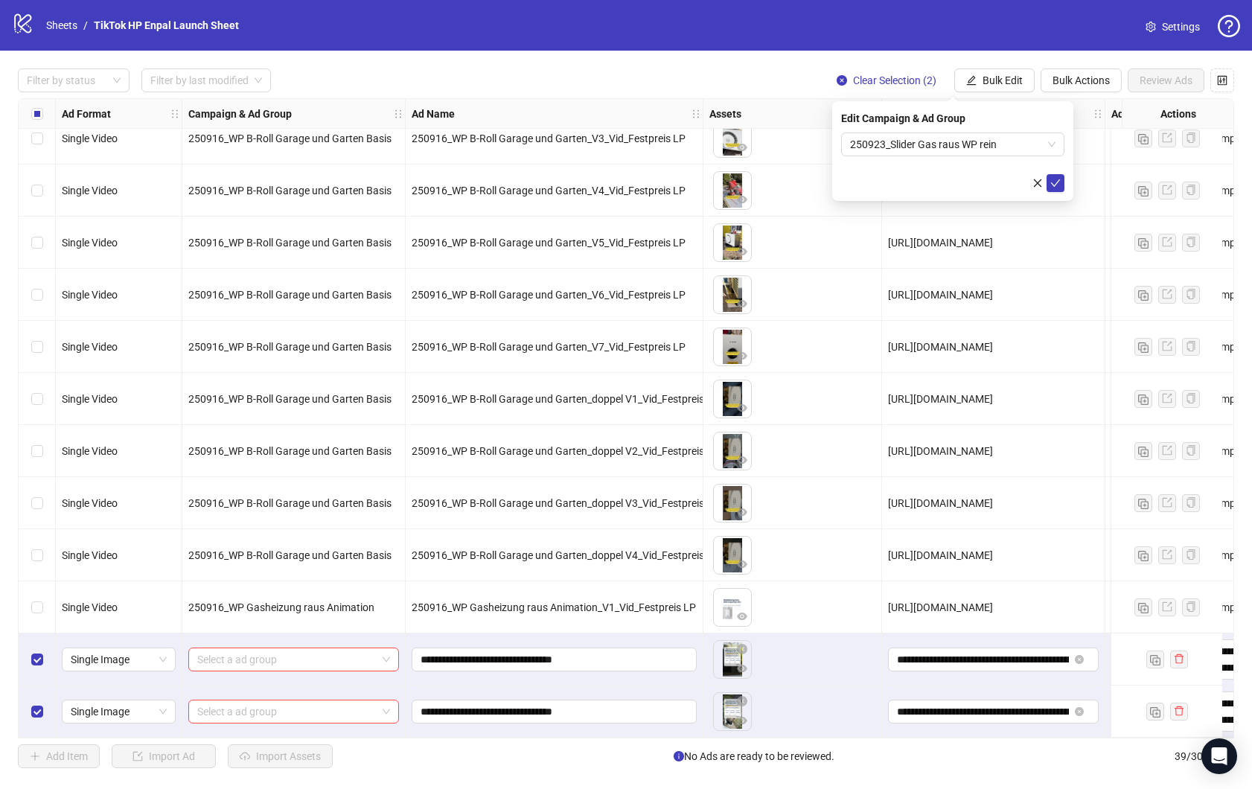
click at [878, 180] on div at bounding box center [952, 183] width 223 height 18
click at [1055, 179] on icon "check" at bounding box center [1055, 183] width 10 height 10
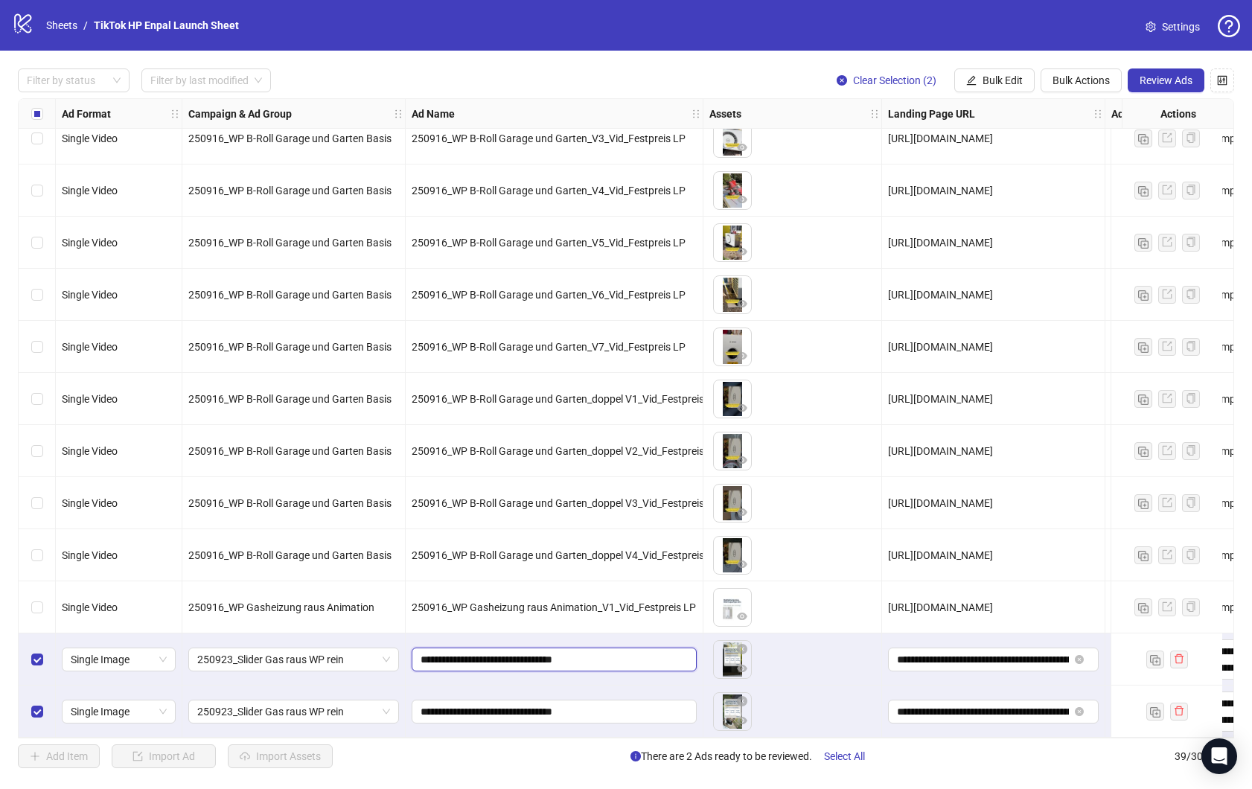
click at [525, 658] on input "**********" at bounding box center [553, 659] width 264 height 16
drag, startPoint x: 463, startPoint y: 653, endPoint x: 681, endPoint y: 656, distance: 218.1
click at [681, 656] on input "**********" at bounding box center [553, 659] width 264 height 16
type input "**********"
click at [634, 651] on input "**********" at bounding box center [553, 659] width 264 height 16
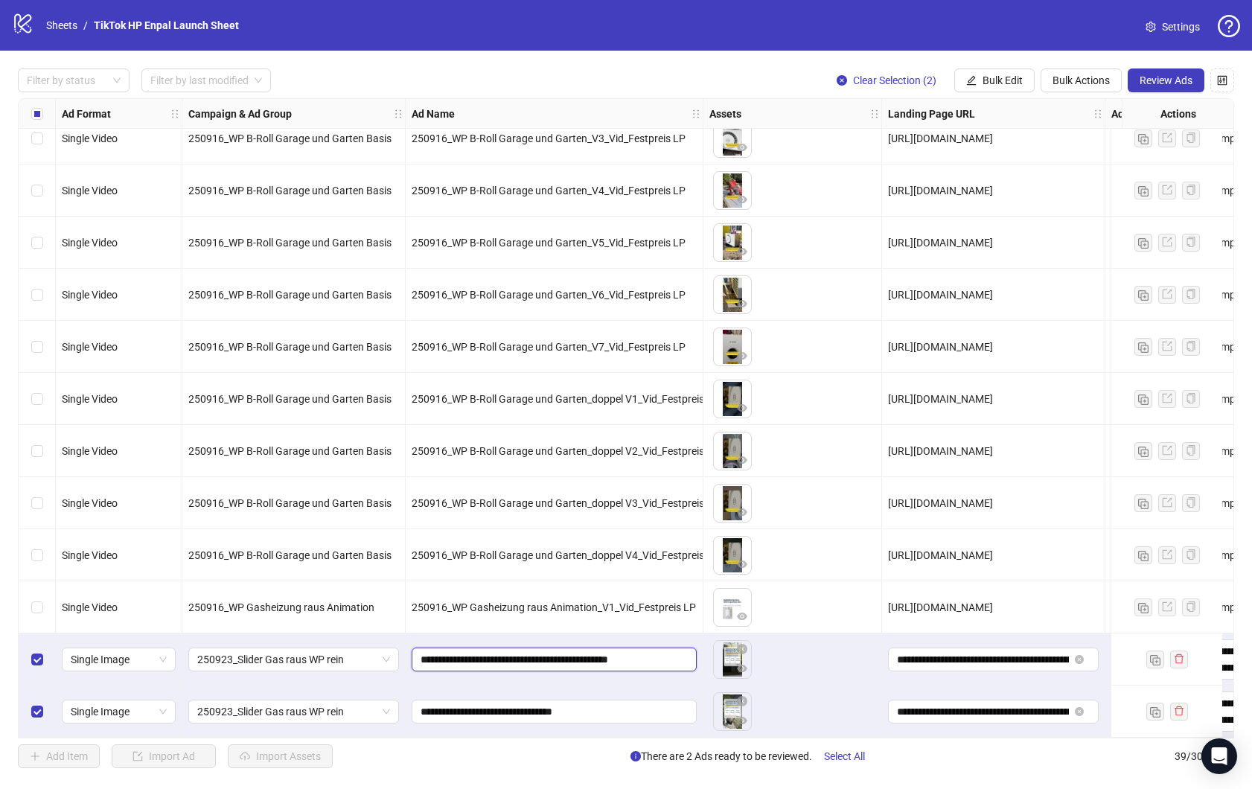
click at [634, 651] on input "**********" at bounding box center [553, 659] width 264 height 16
click at [627, 703] on input "**********" at bounding box center [553, 711] width 264 height 16
click at [628, 703] on input "**********" at bounding box center [553, 711] width 264 height 16
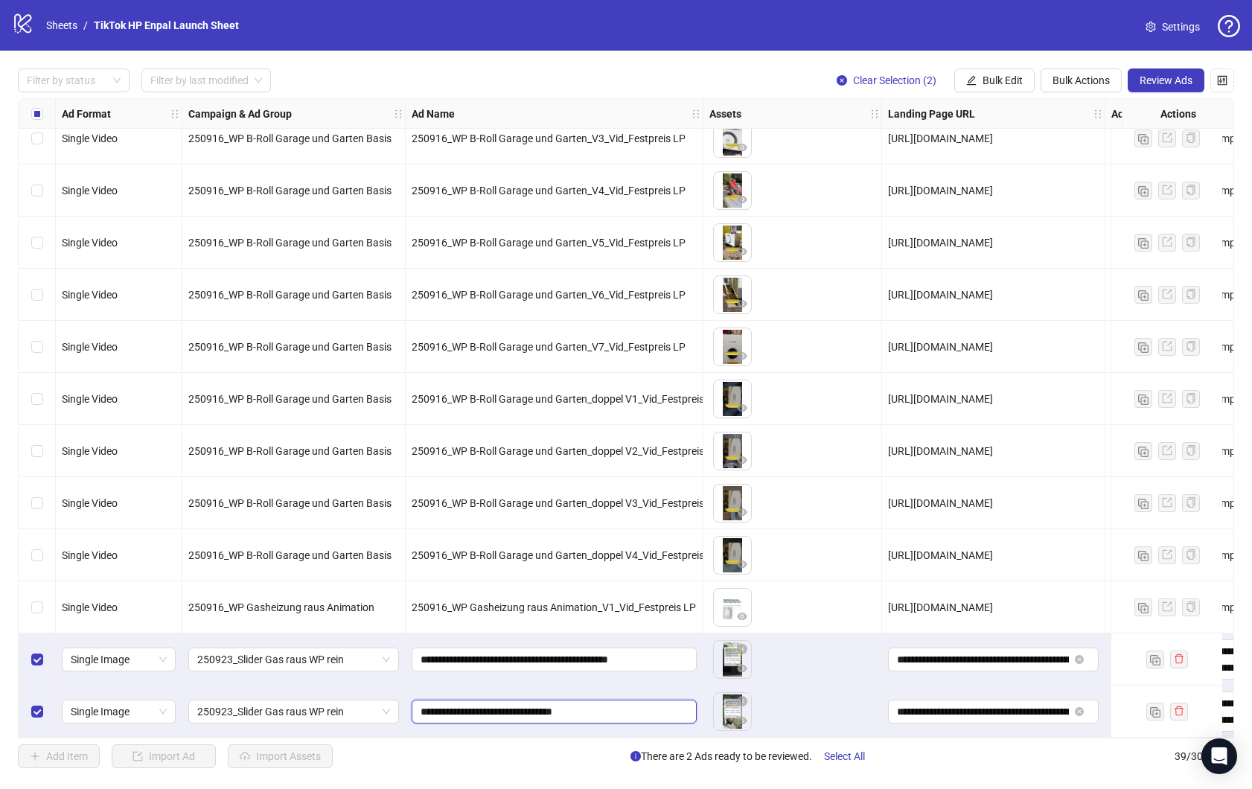
paste input "**********"
click at [603, 705] on input "**********" at bounding box center [553, 711] width 264 height 16
type input "**********"
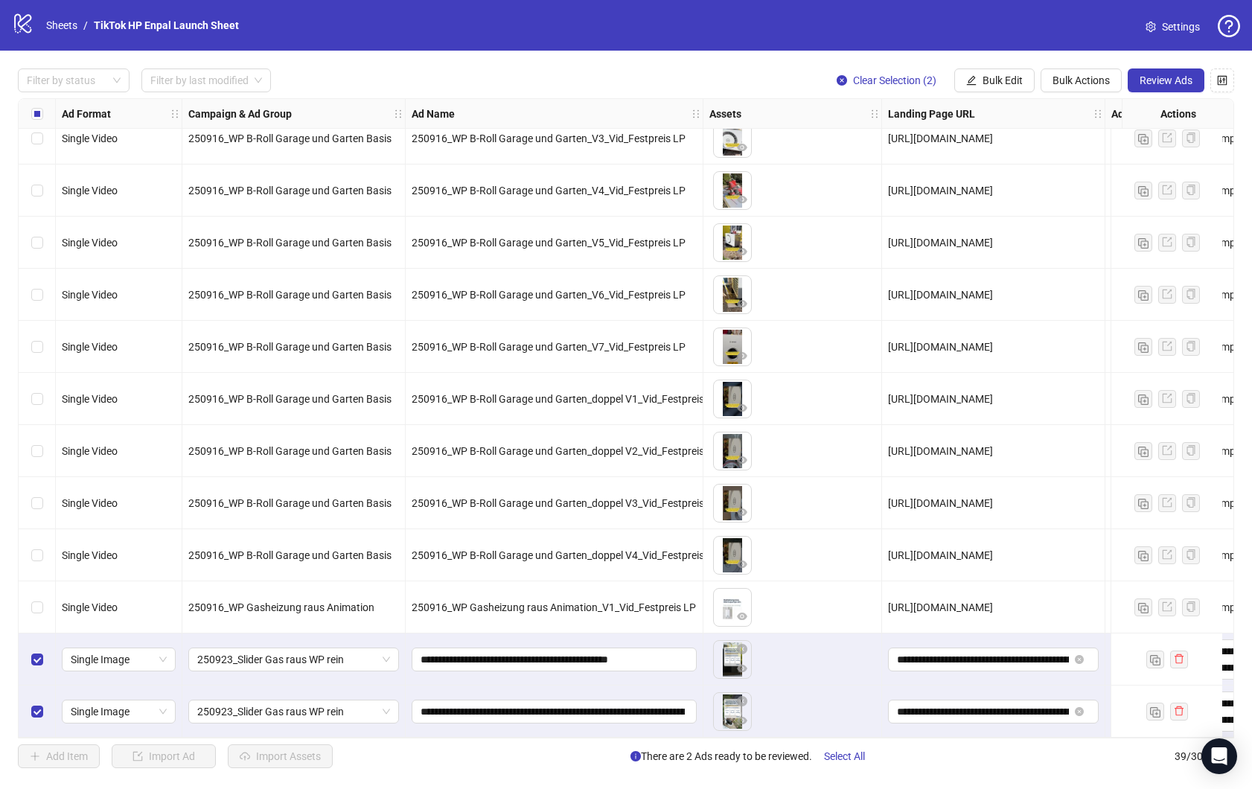
click at [445, 676] on div "**********" at bounding box center [555, 660] width 298 height 52
click at [1164, 71] on button "Review Ads" at bounding box center [1166, 80] width 77 height 24
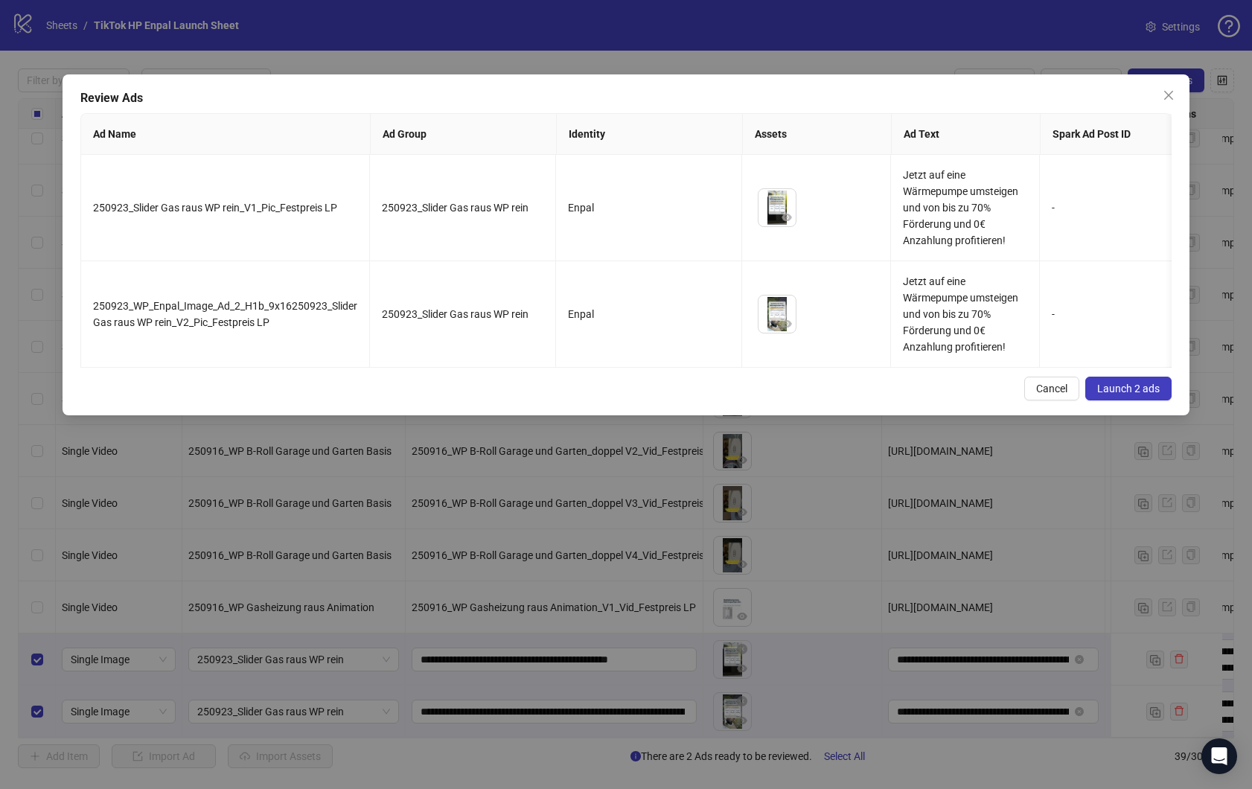
click at [1136, 395] on span "Launch 2 ads" at bounding box center [1128, 389] width 63 height 12
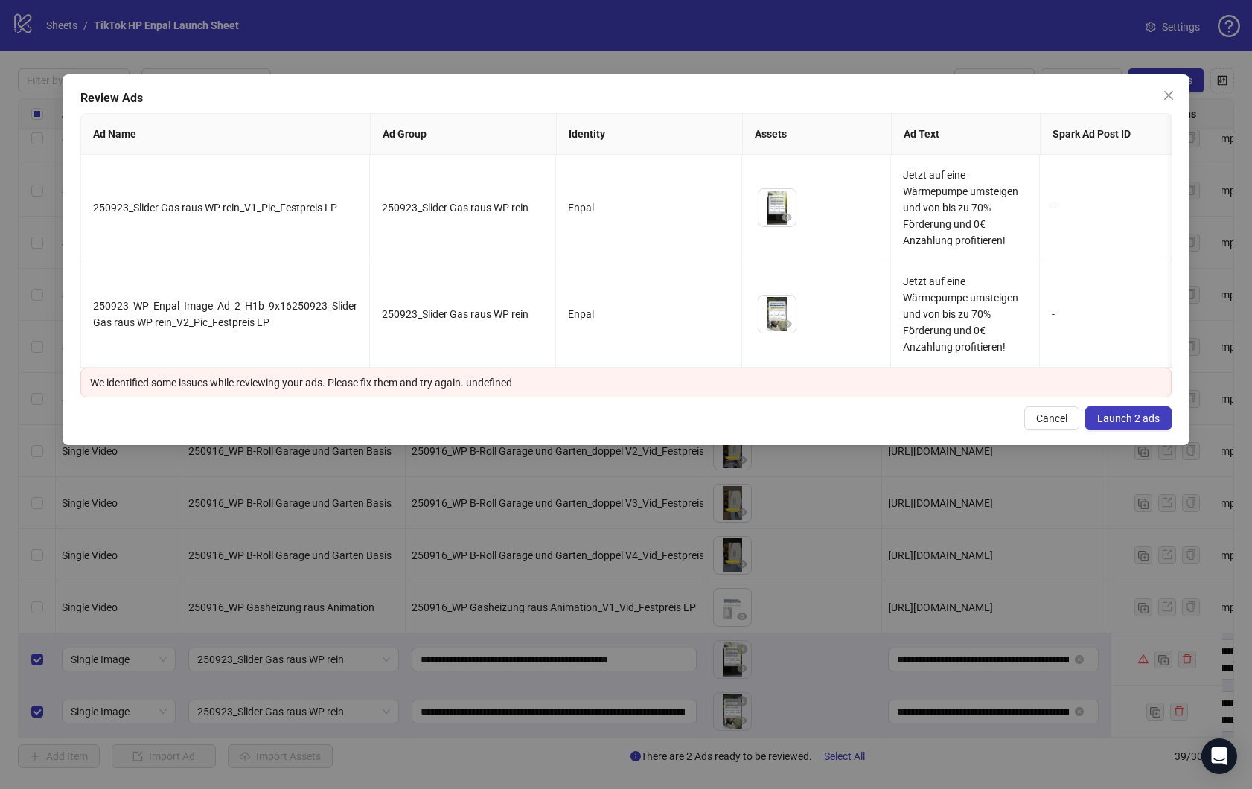
click at [1126, 424] on span "Launch 2 ads" at bounding box center [1128, 418] width 63 height 12
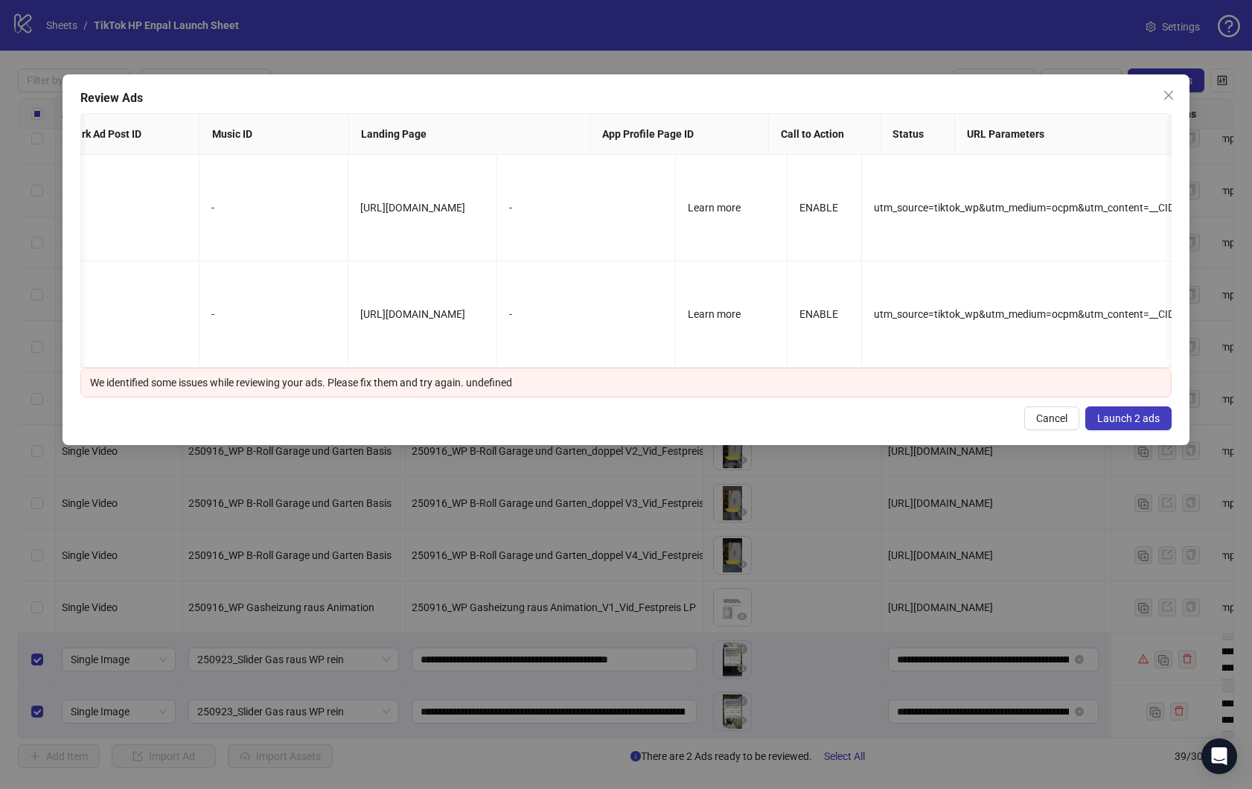
scroll to position [0, 799]
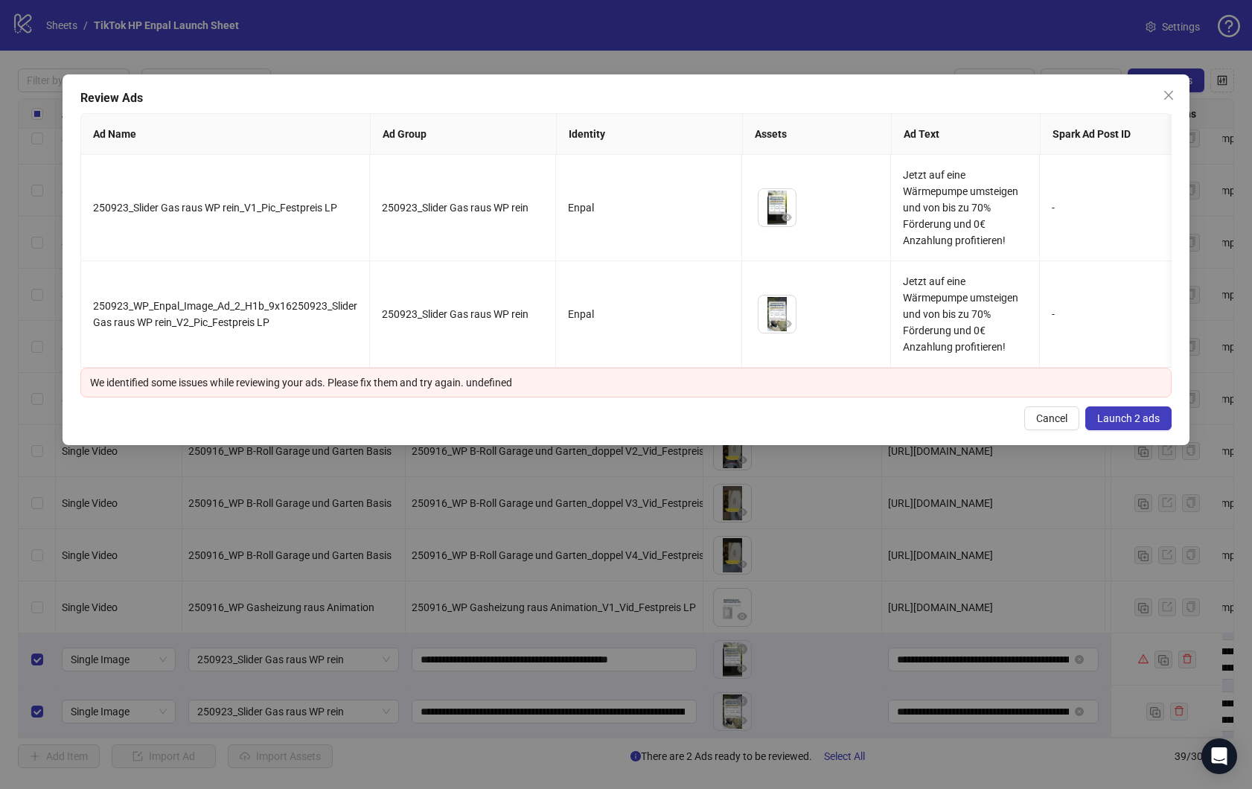
click at [1132, 430] on button "Launch 2 ads" at bounding box center [1128, 418] width 86 height 24
click at [1174, 94] on icon "close" at bounding box center [1169, 95] width 12 height 12
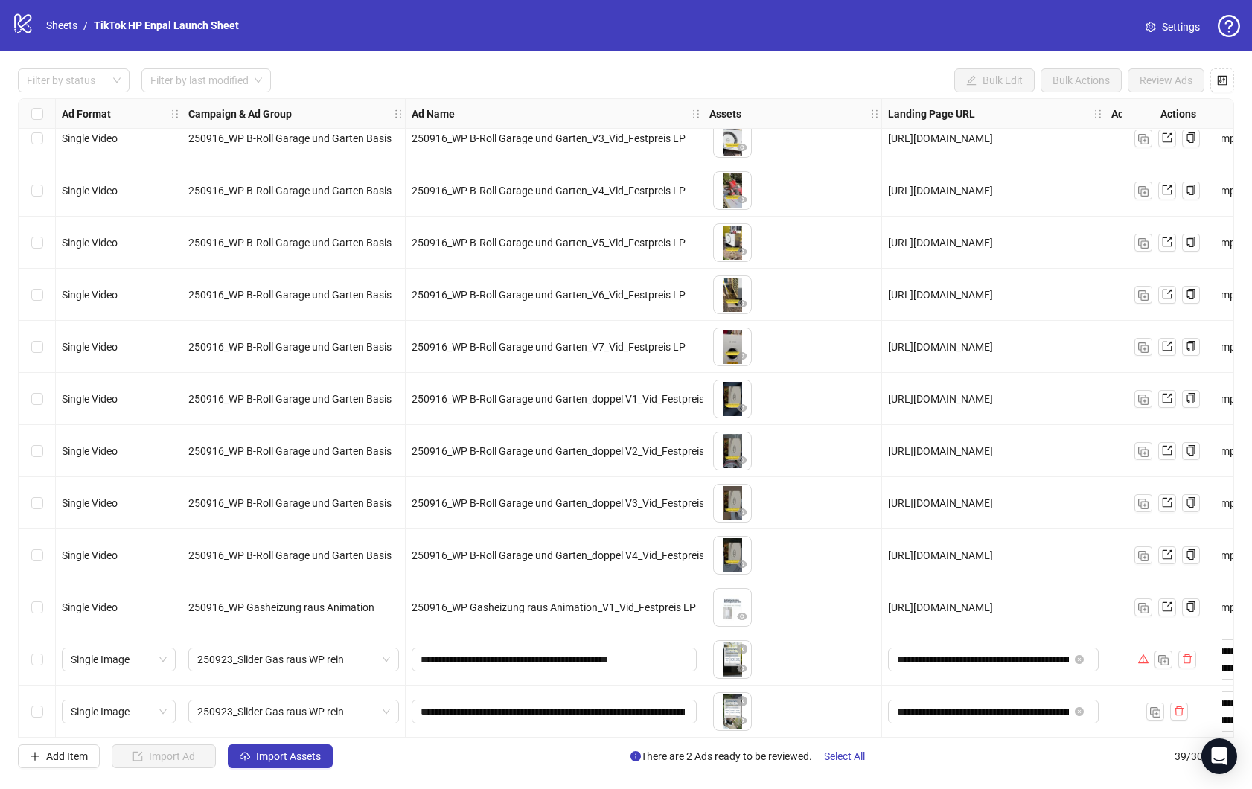
click at [30, 652] on div "Select row 38" at bounding box center [37, 660] width 37 height 52
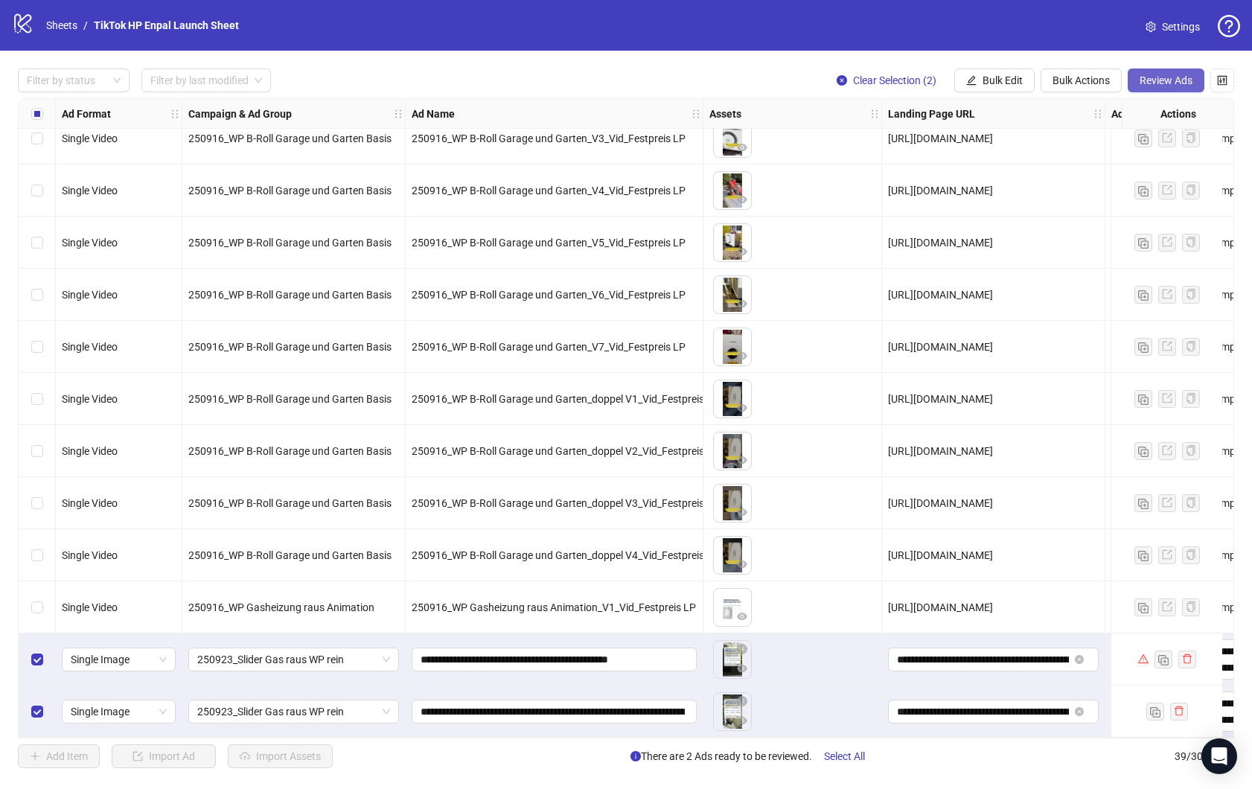
click at [1160, 77] on span "Review Ads" at bounding box center [1166, 80] width 53 height 12
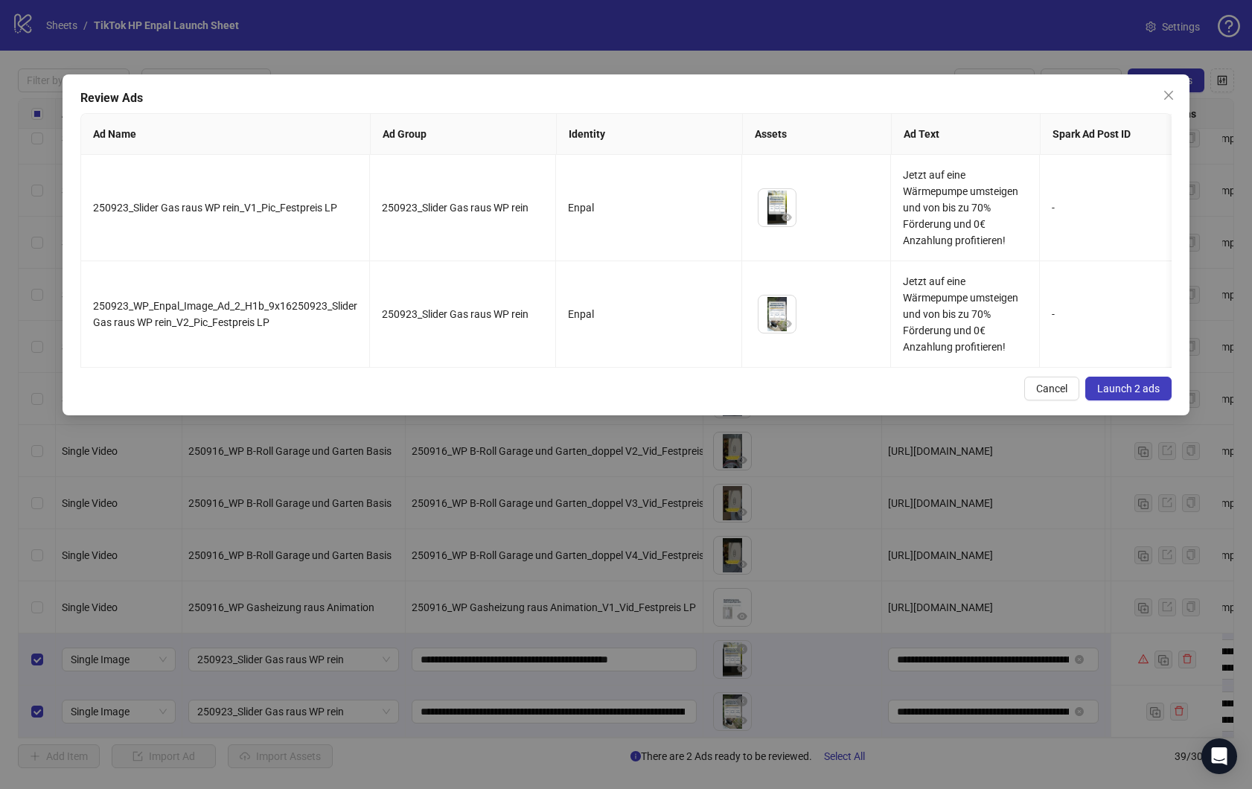
click at [1108, 394] on span "Launch 2 ads" at bounding box center [1128, 389] width 63 height 12
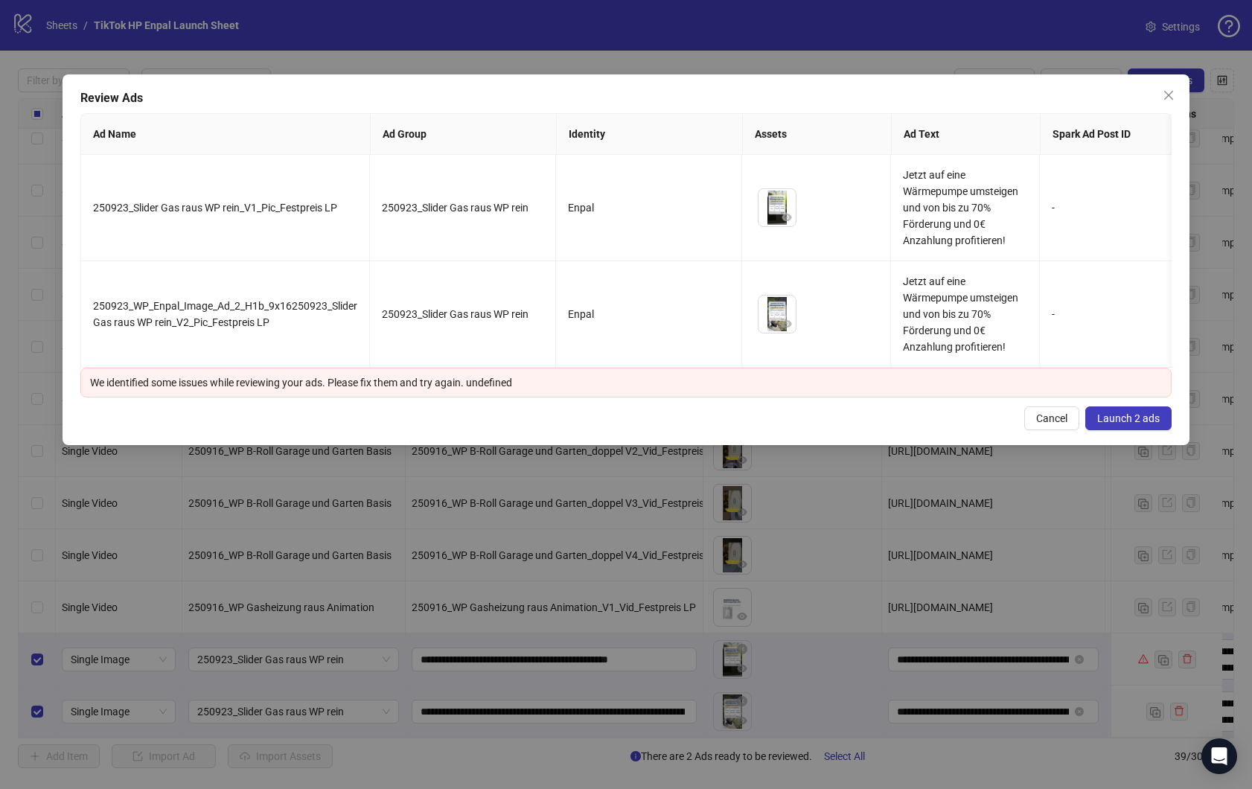
drag, startPoint x: 1169, startPoint y: 435, endPoint x: 1157, endPoint y: 437, distance: 12.1
click at [1167, 430] on button "Launch 2 ads" at bounding box center [1128, 418] width 86 height 24
click at [233, 382] on div "We identified some issues while reviewing your ads. Please fix them and try aga…" at bounding box center [625, 383] width 1091 height 30
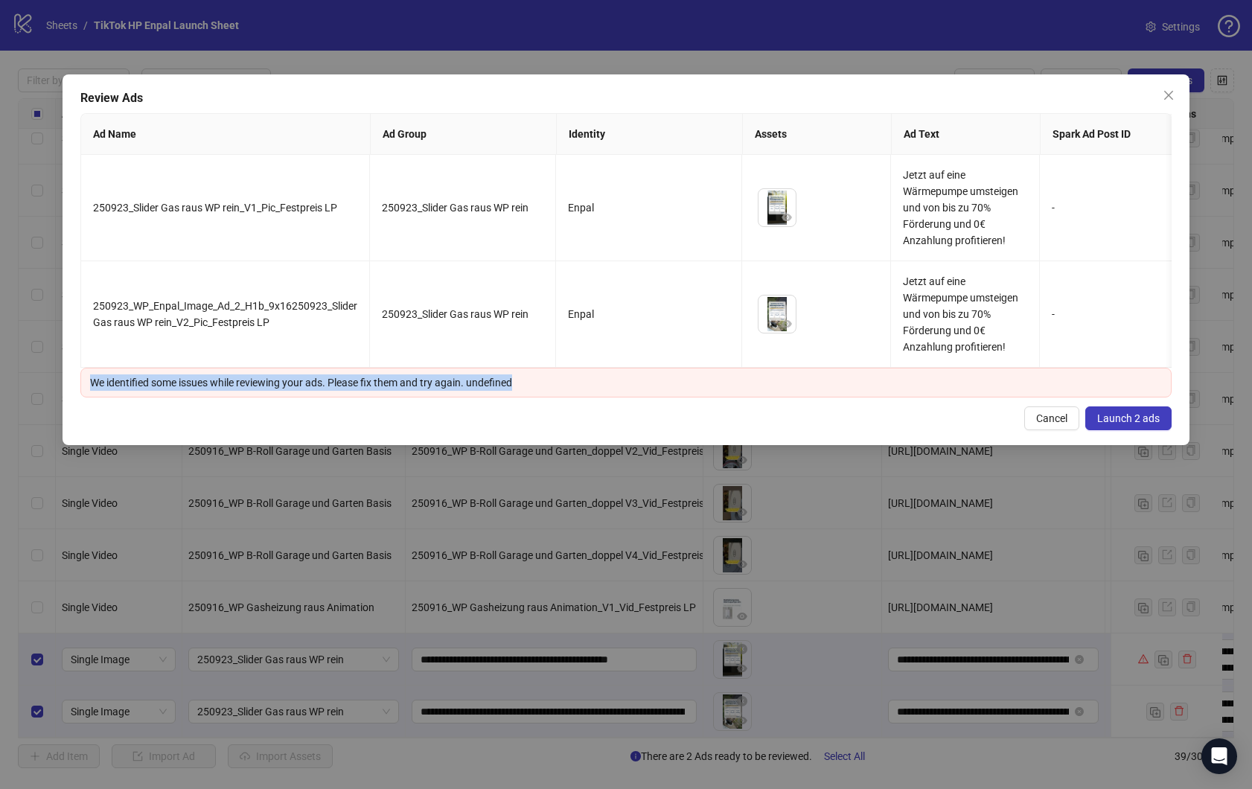
click at [233, 382] on div "We identified some issues while reviewing your ads. Please fix them and try aga…" at bounding box center [625, 383] width 1091 height 30
click at [1168, 95] on icon "close" at bounding box center [1168, 95] width 9 height 9
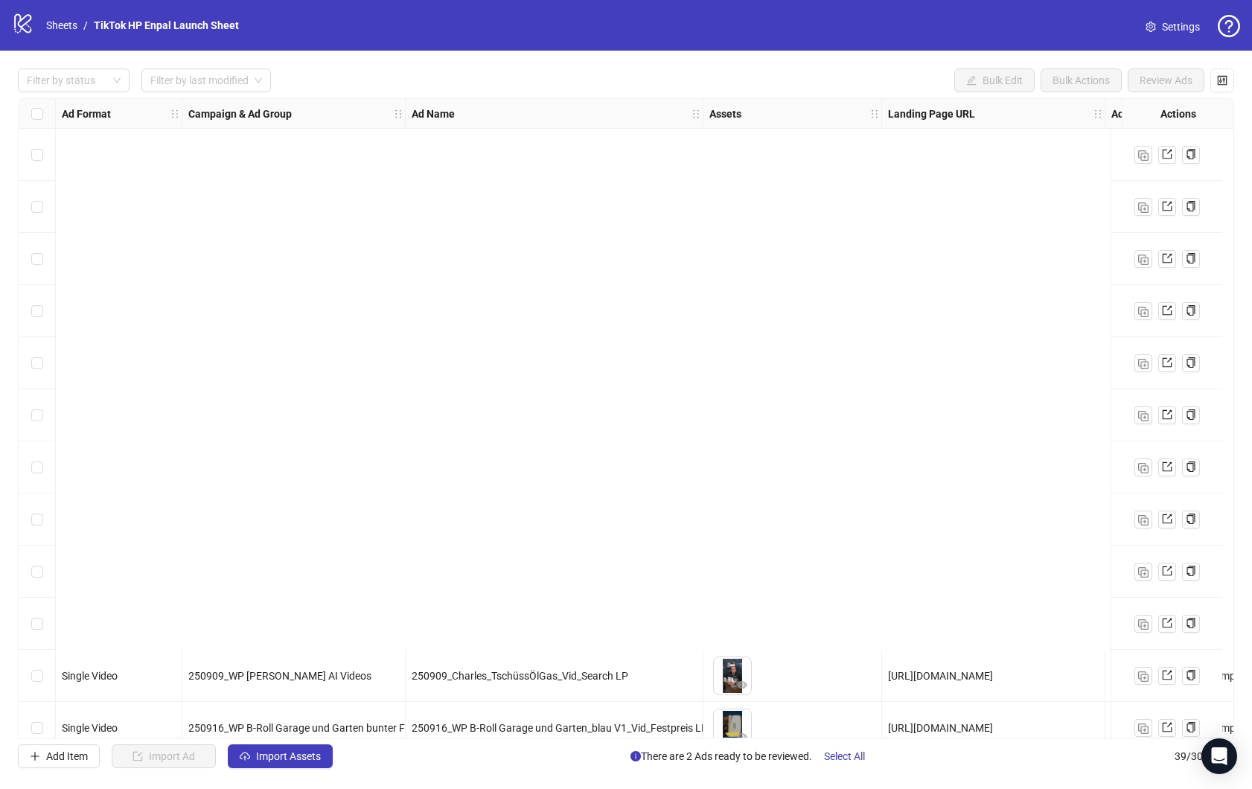
scroll to position [1429, 0]
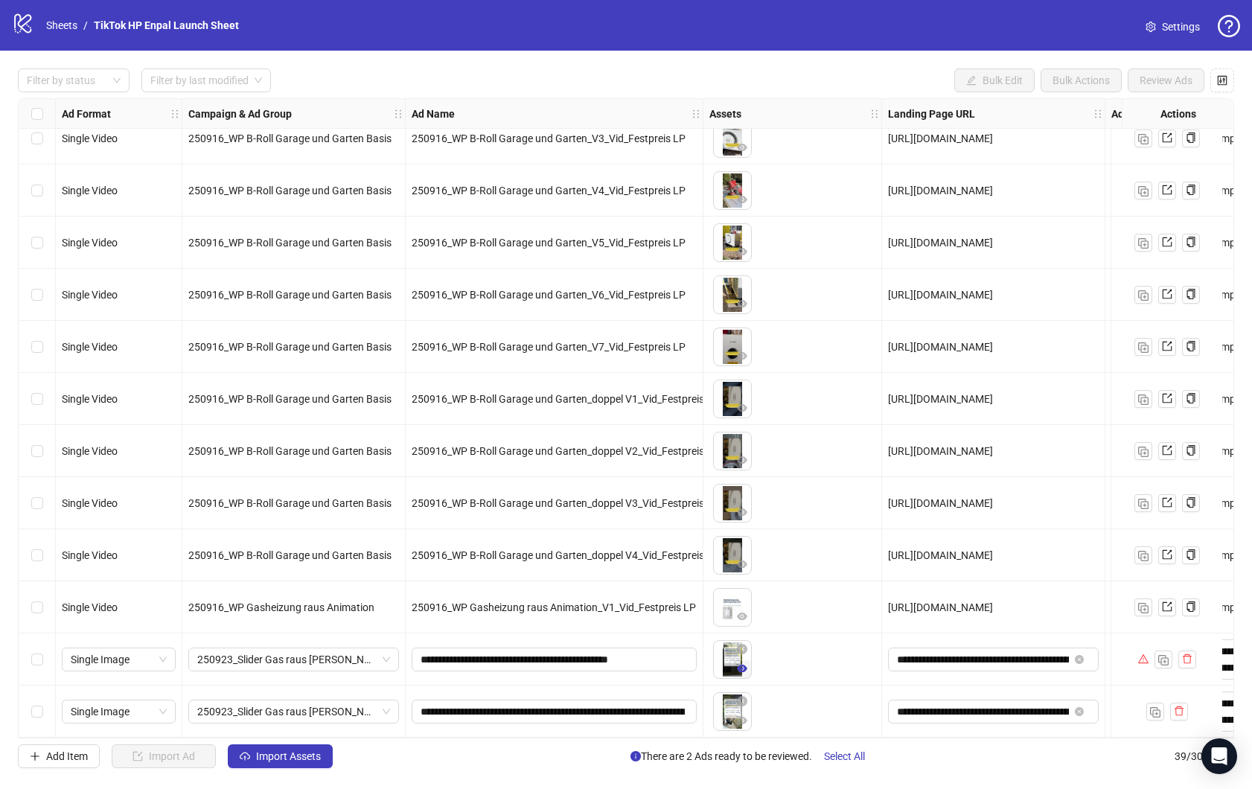
click at [742, 665] on icon "eye" at bounding box center [742, 668] width 10 height 7
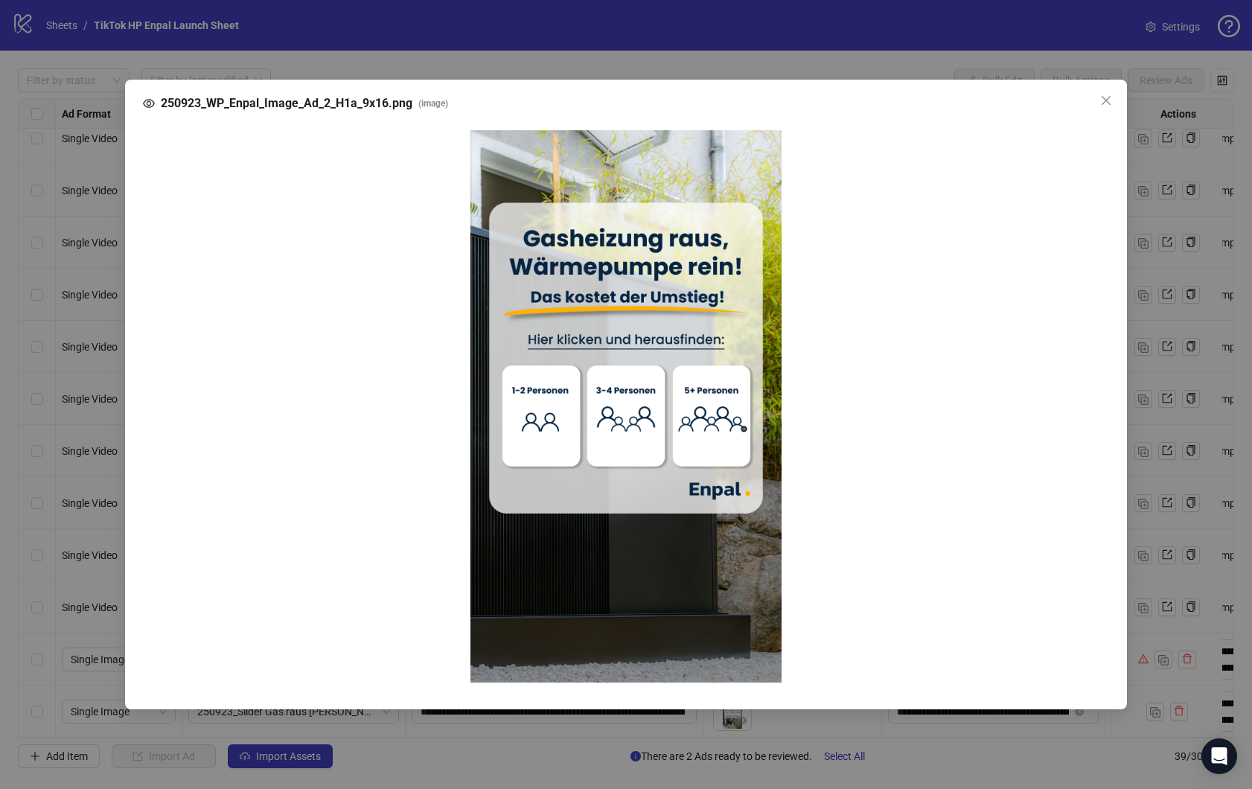
click at [919, 739] on div "250923_WP_Enpal_Image_Ad_2_H1a_9x16.png ( image )" at bounding box center [626, 394] width 1252 height 789
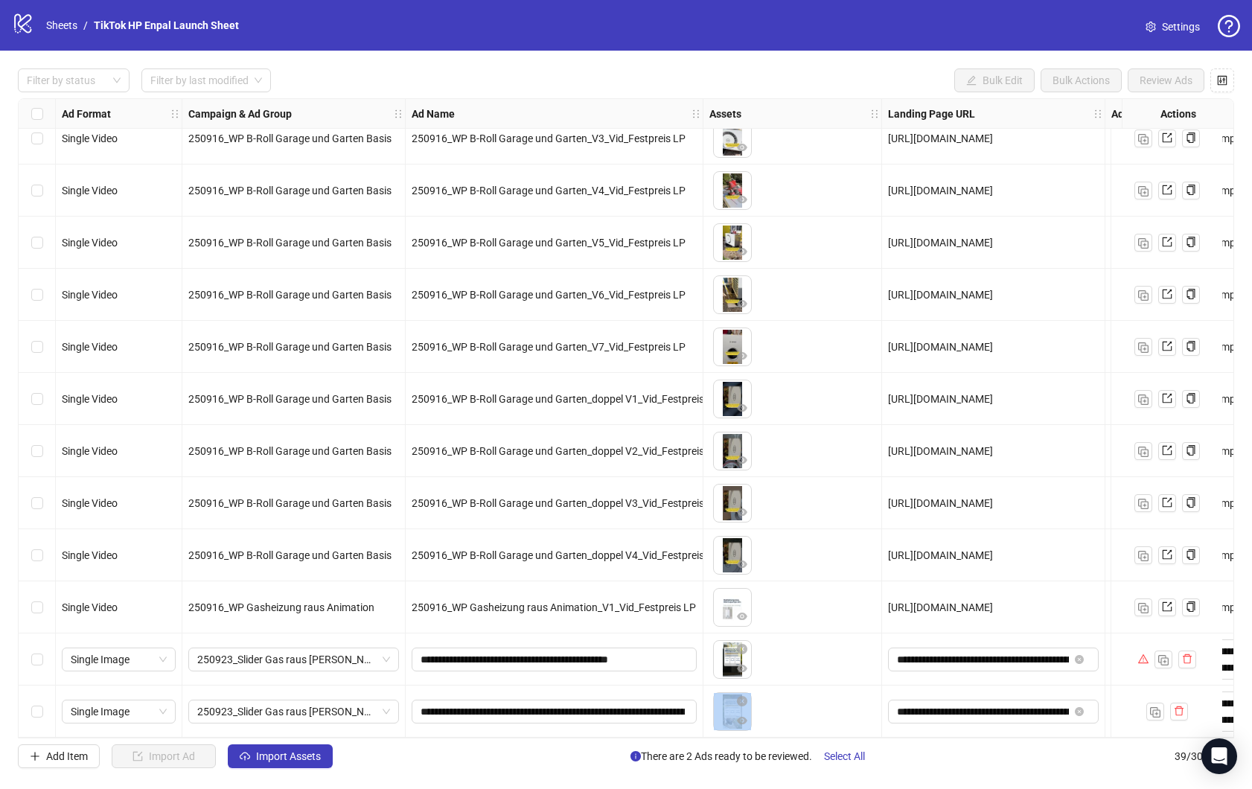
drag, startPoint x: 736, startPoint y: 731, endPoint x: 920, endPoint y: 728, distance: 184.6
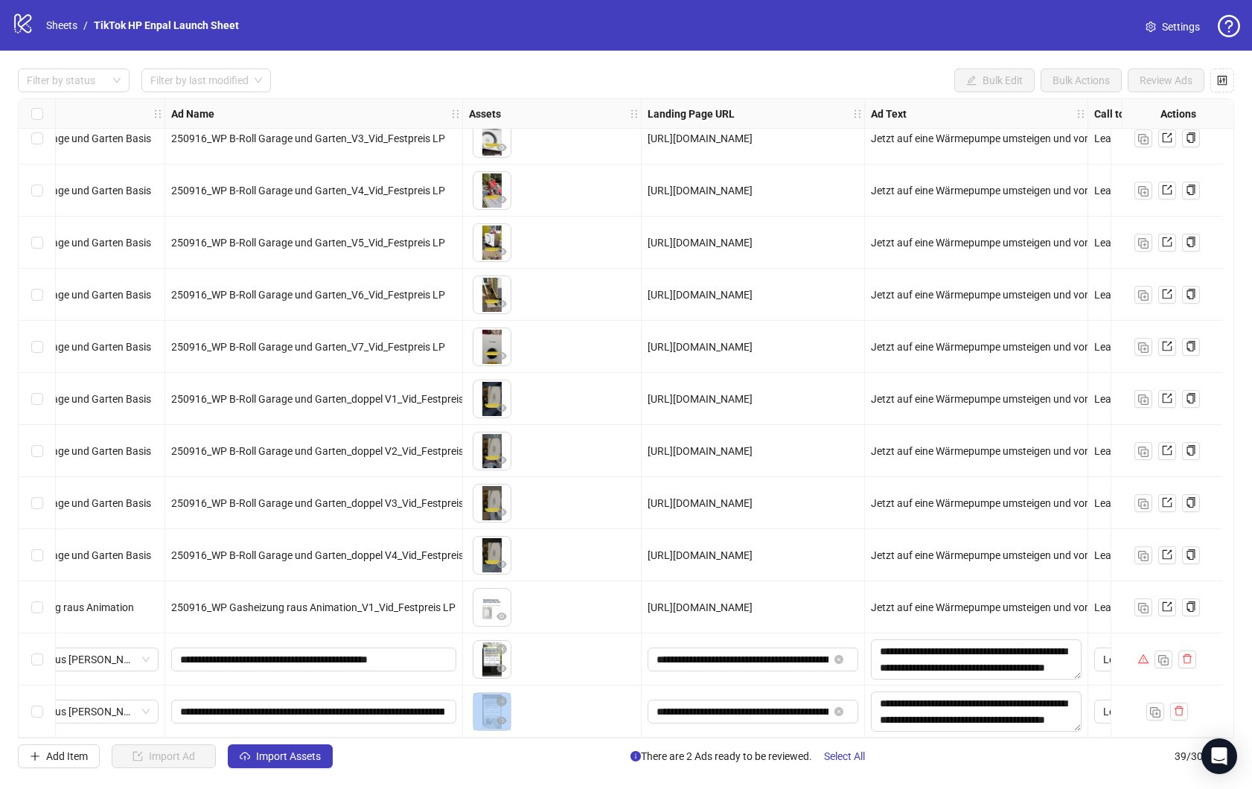
scroll to position [1429, 337]
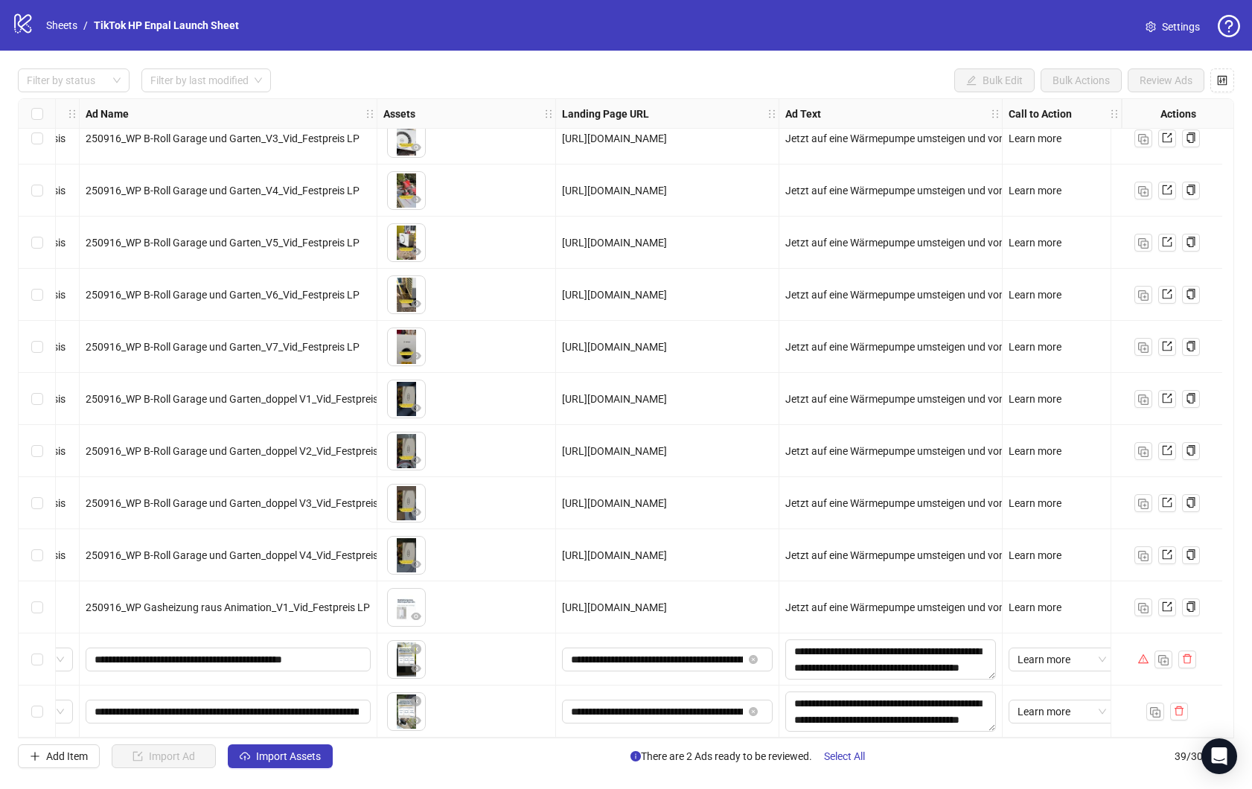
click at [476, 665] on div "To pick up a draggable item, press the space bar. While dragging, use the arrow…" at bounding box center [466, 659] width 166 height 46
click at [1225, 90] on button "button" at bounding box center [1222, 80] width 24 height 24
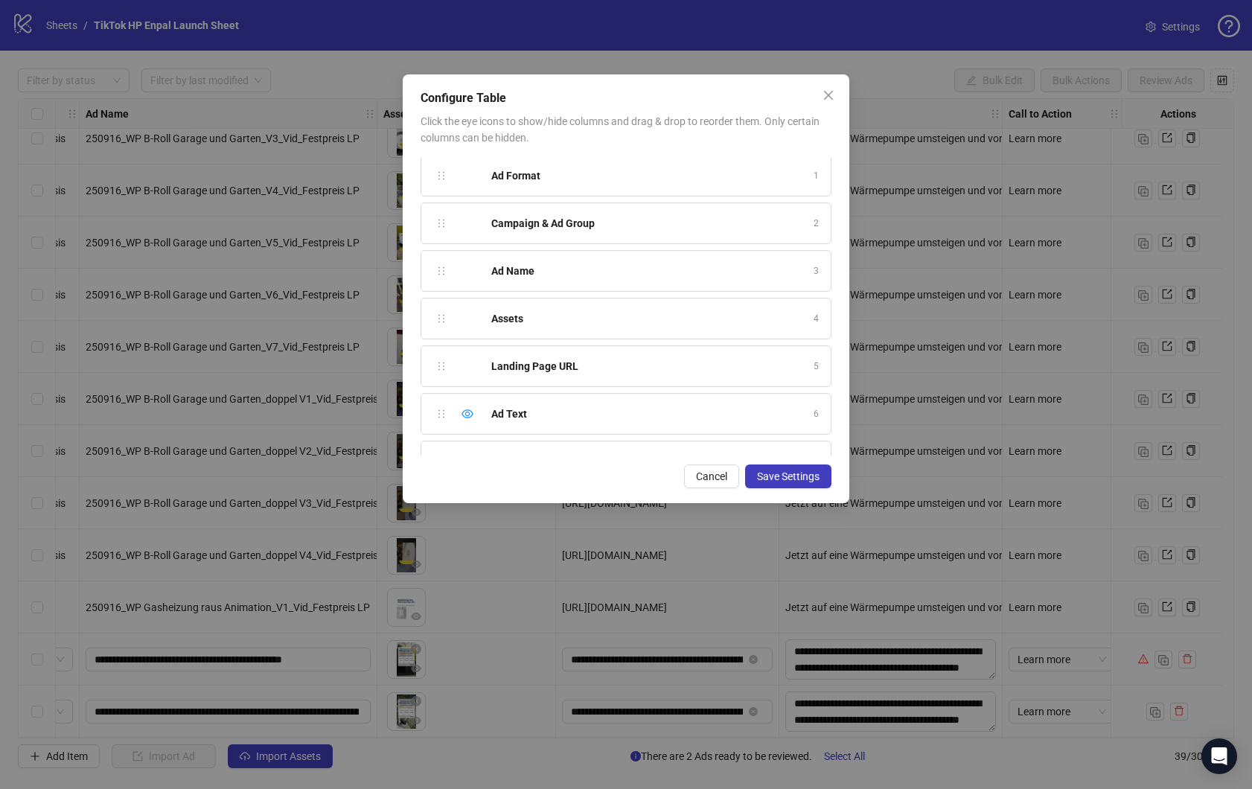
scroll to position [0, 0]
click at [712, 478] on span "Cancel" at bounding box center [711, 476] width 31 height 12
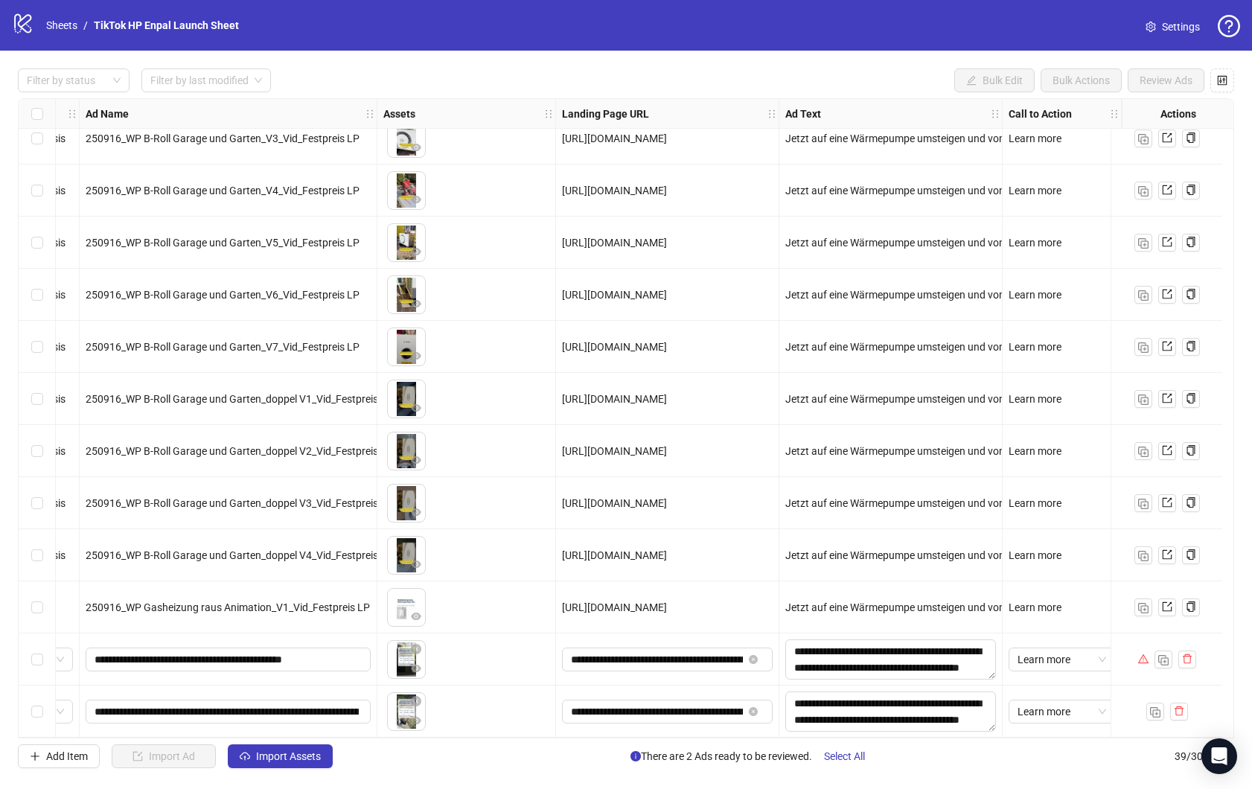
click at [1134, 624] on div at bounding box center [1167, 607] width 112 height 52
click at [58, 25] on link "Sheets" at bounding box center [61, 25] width 37 height 16
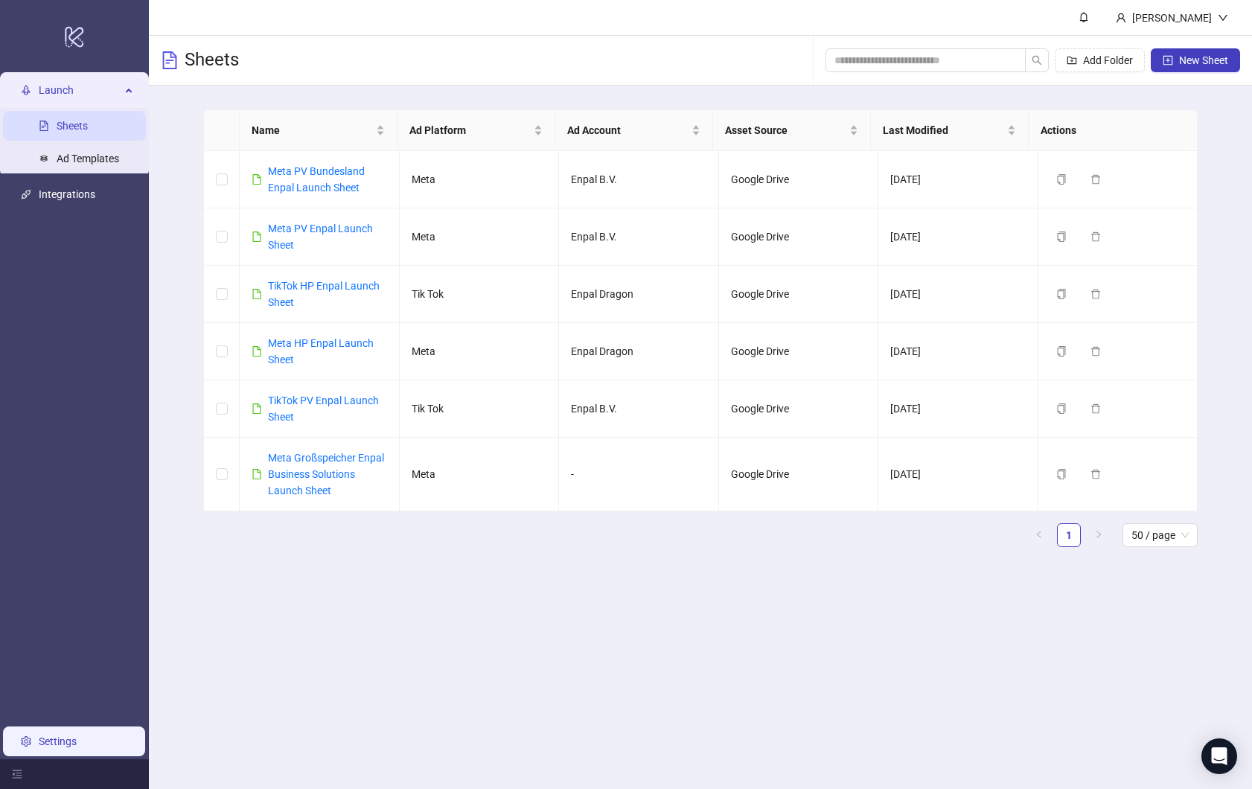
click at [60, 747] on link "Settings" at bounding box center [58, 742] width 38 height 12
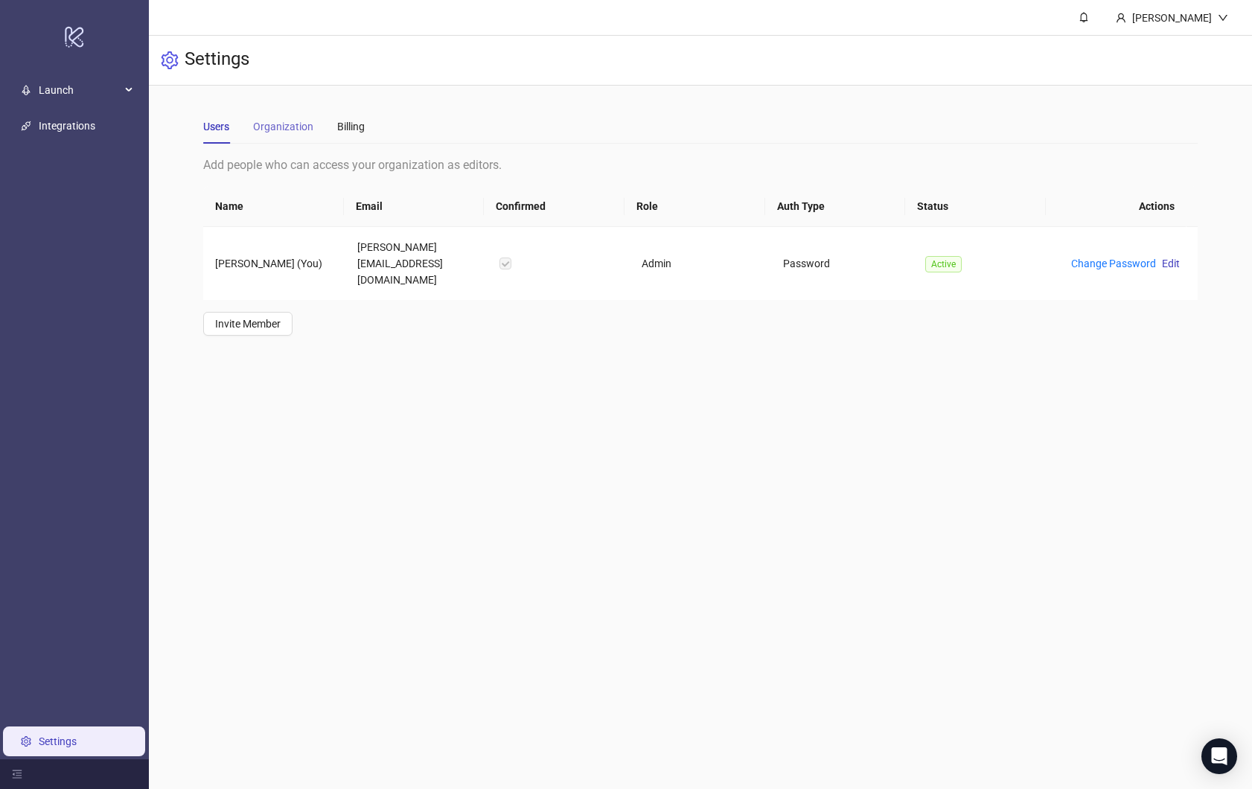
click at [296, 115] on div "Organization" at bounding box center [283, 126] width 60 height 34
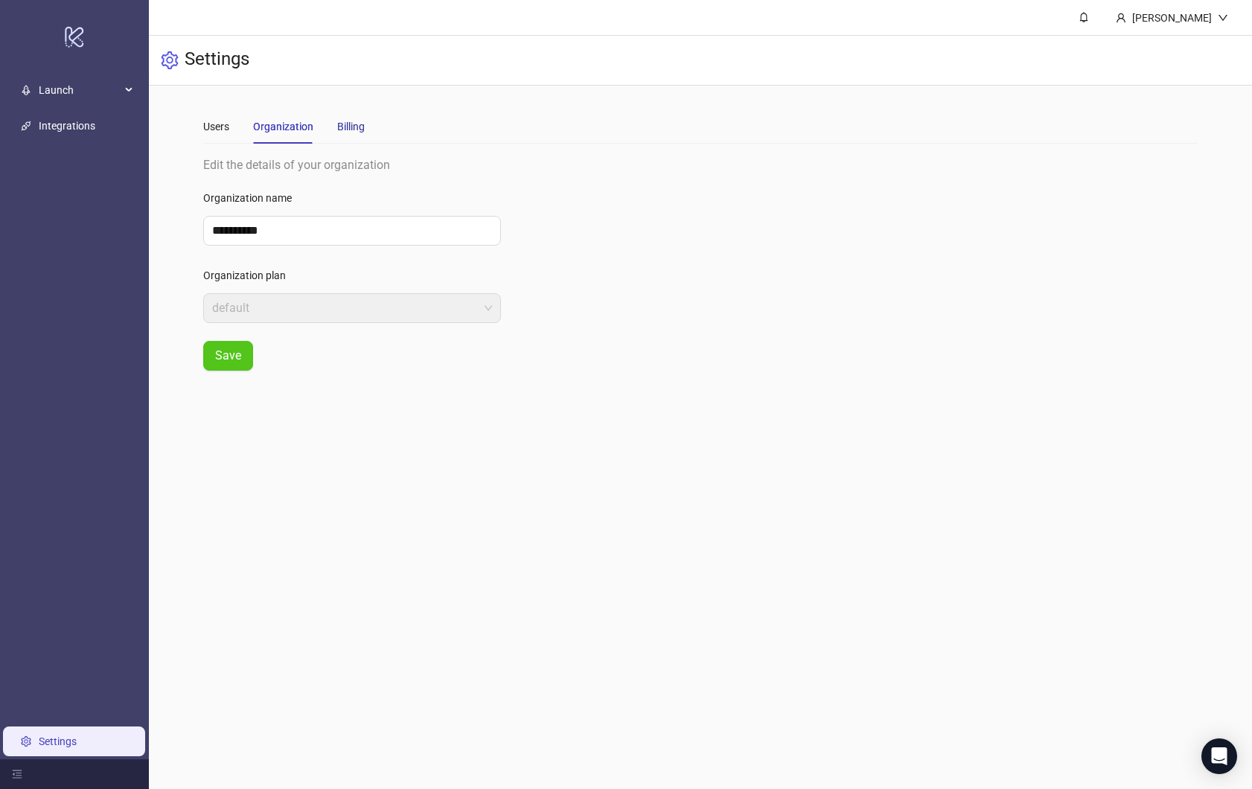
click at [351, 126] on div "Billing" at bounding box center [351, 126] width 28 height 16
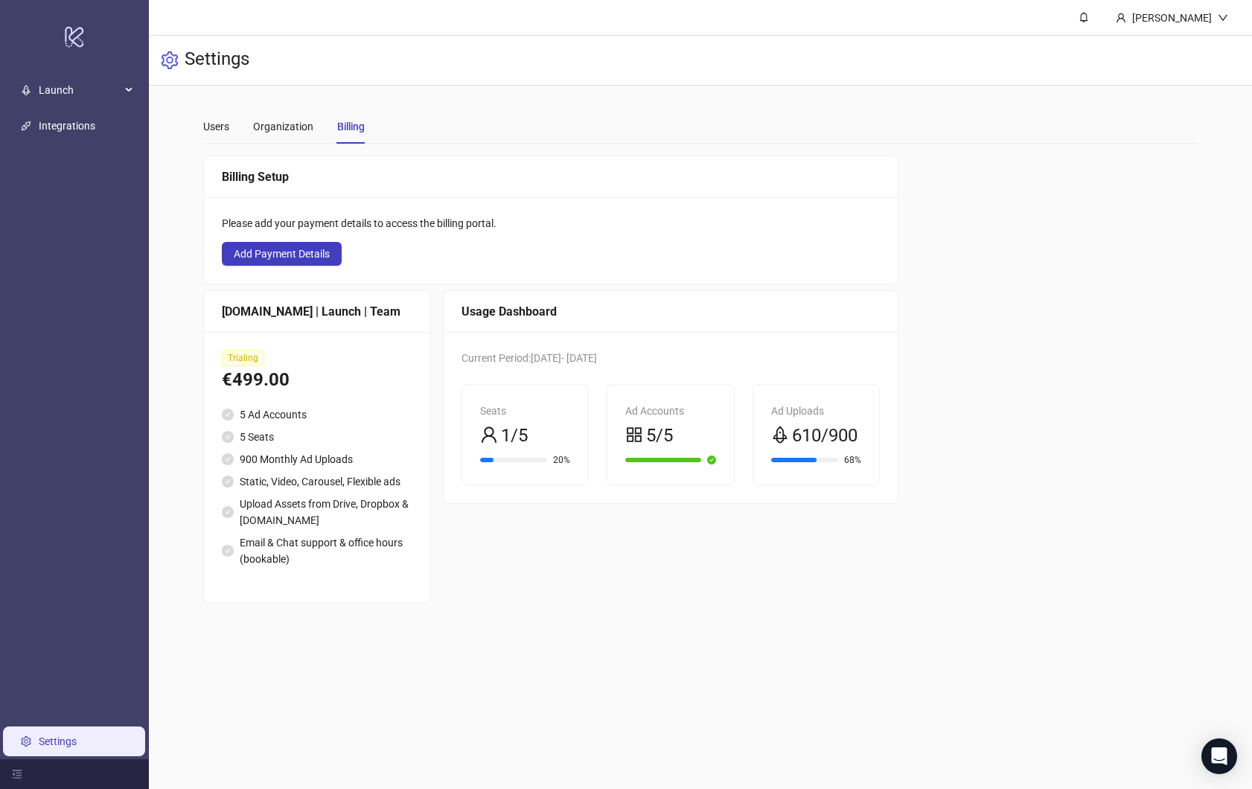
drag, startPoint x: 538, startPoint y: 360, endPoint x: 705, endPoint y: 360, distance: 166.8
click at [705, 360] on div "Current Period: 2025-08-20 - 2025-09-30" at bounding box center [671, 358] width 418 height 16
click at [565, 362] on span "Current Period: 2025-08-20 - 2025-09-30" at bounding box center [529, 358] width 135 height 12
drag, startPoint x: 565, startPoint y: 360, endPoint x: 634, endPoint y: 357, distance: 69.3
click at [597, 358] on span "Current Period: 2025-08-20 - 2025-09-30" at bounding box center [529, 358] width 135 height 12
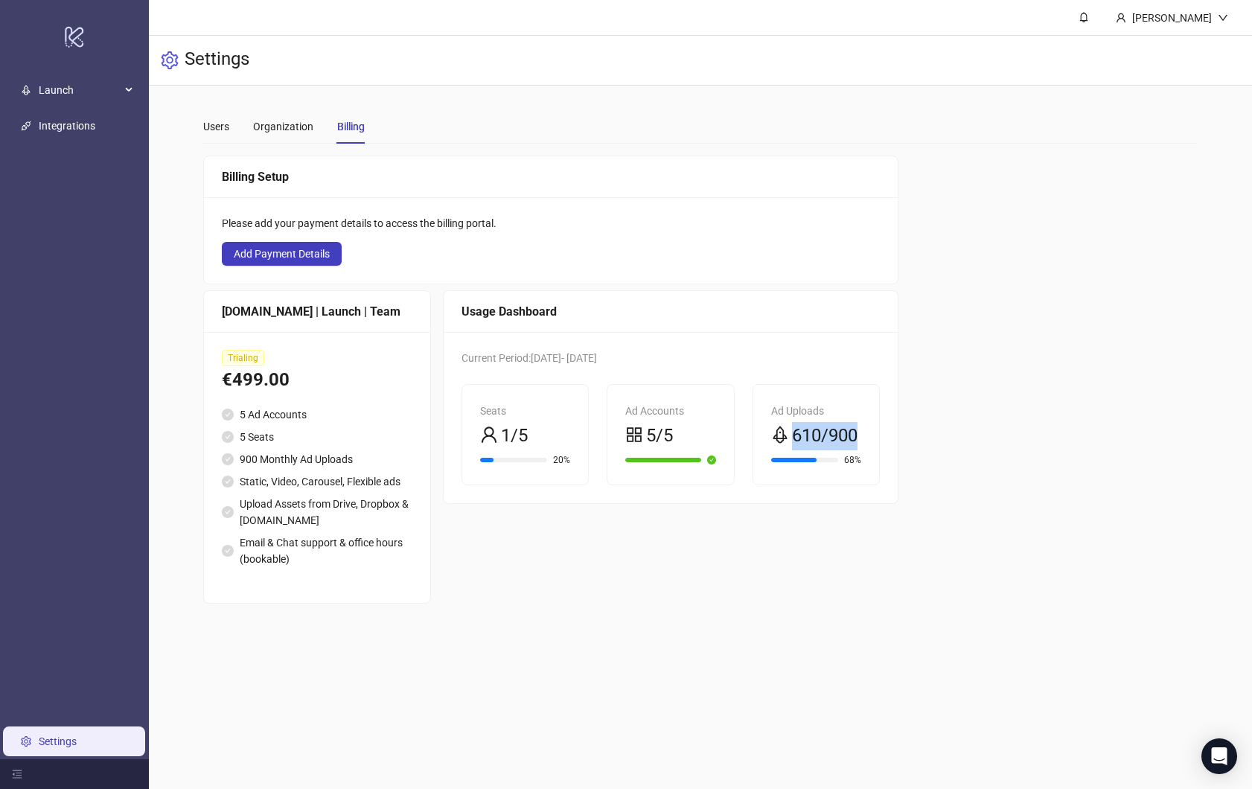
drag, startPoint x: 744, startPoint y: 460, endPoint x: 837, endPoint y: 460, distance: 93.1
click at [837, 460] on div "Ad Uploads 610/900 68%" at bounding box center [816, 435] width 126 height 100
click at [792, 450] on span "610/900" at bounding box center [825, 436] width 66 height 28
drag, startPoint x: 746, startPoint y: 463, endPoint x: 794, endPoint y: 462, distance: 47.7
click at [794, 450] on span "610/900" at bounding box center [825, 436] width 66 height 28
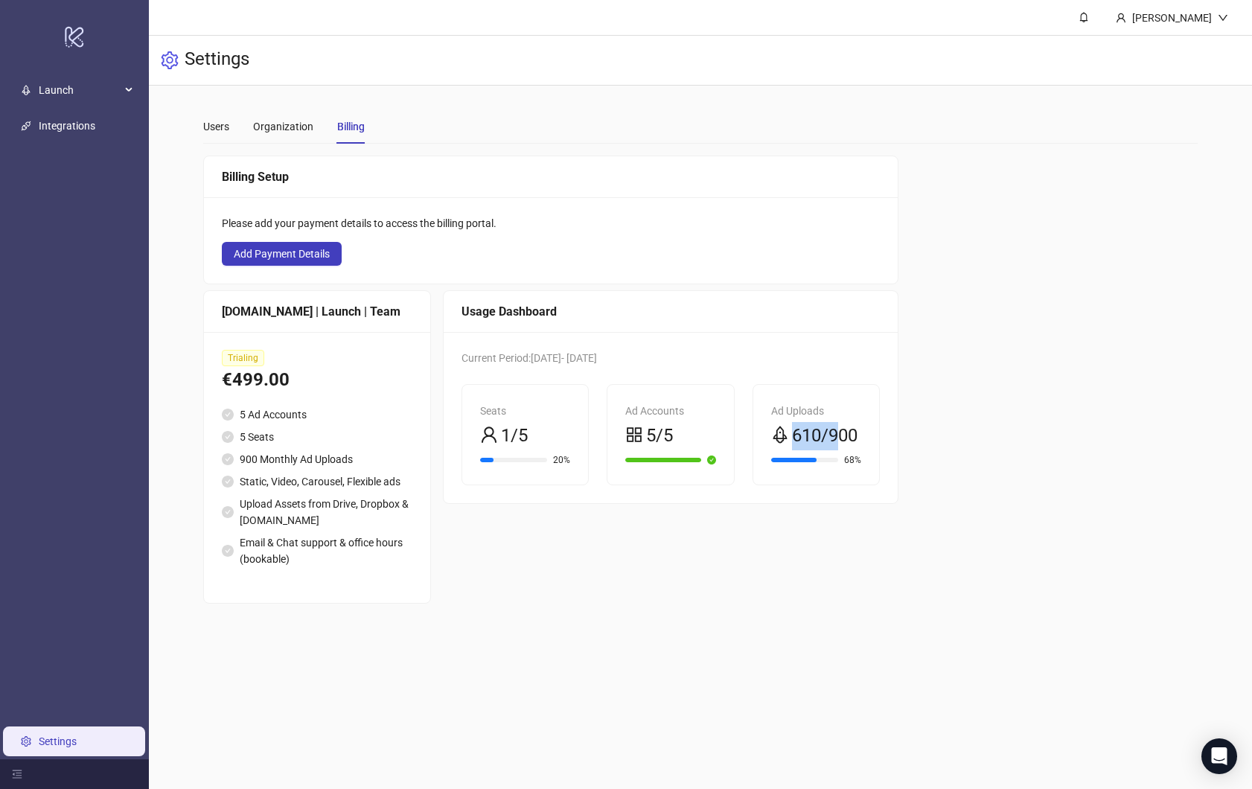
click at [792, 450] on span "610/900" at bounding box center [825, 436] width 66 height 28
drag, startPoint x: 747, startPoint y: 465, endPoint x: 843, endPoint y: 454, distance: 97.4
click at [843, 454] on div "Ad Uploads 610/900 68%" at bounding box center [816, 435] width 126 height 100
click at [792, 450] on span "610/900" at bounding box center [825, 436] width 66 height 28
drag, startPoint x: 755, startPoint y: 466, endPoint x: 821, endPoint y: 462, distance: 66.4
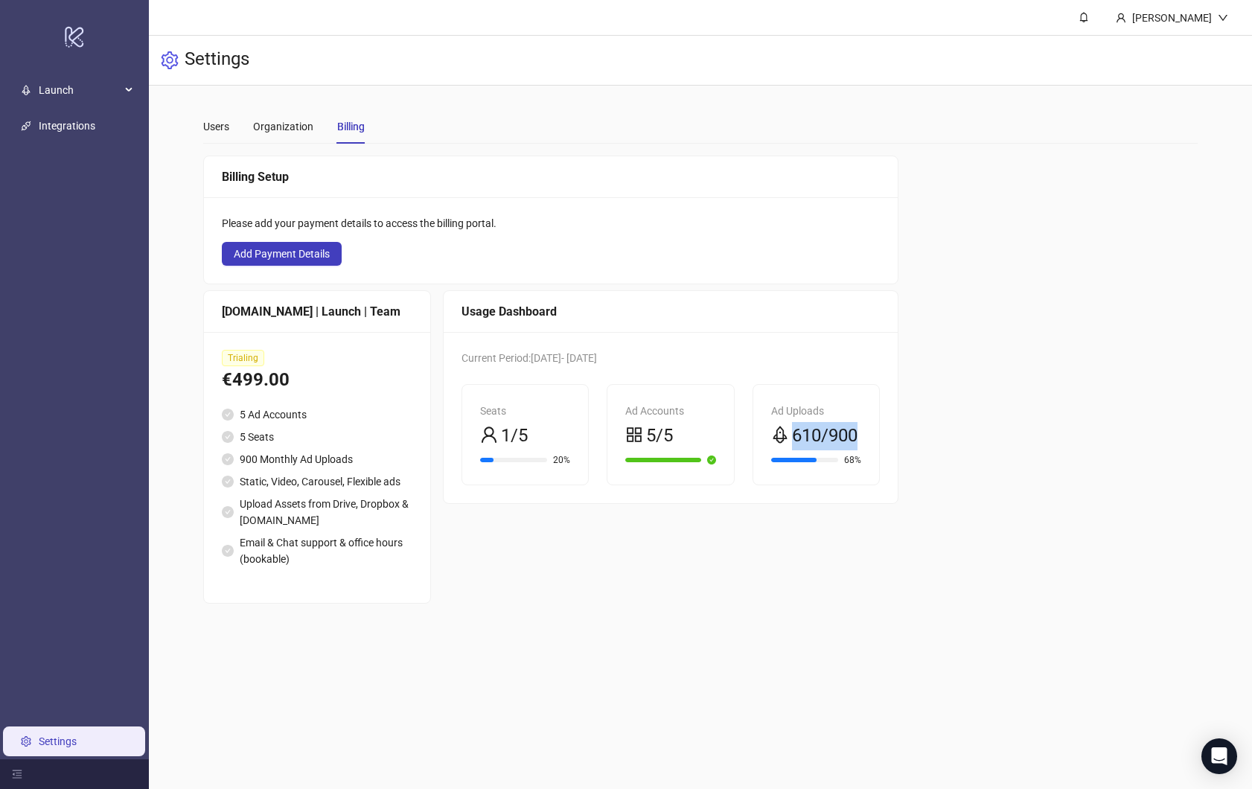
click at [821, 450] on div "610/900" at bounding box center [816, 436] width 90 height 28
click at [819, 450] on div "610/900" at bounding box center [816, 436] width 90 height 28
drag, startPoint x: 815, startPoint y: 461, endPoint x: 741, endPoint y: 467, distance: 73.9
click at [753, 467] on div "Ad Uploads 610/900 68%" at bounding box center [816, 435] width 126 height 100
click at [792, 450] on span "610/900" at bounding box center [825, 436] width 66 height 28
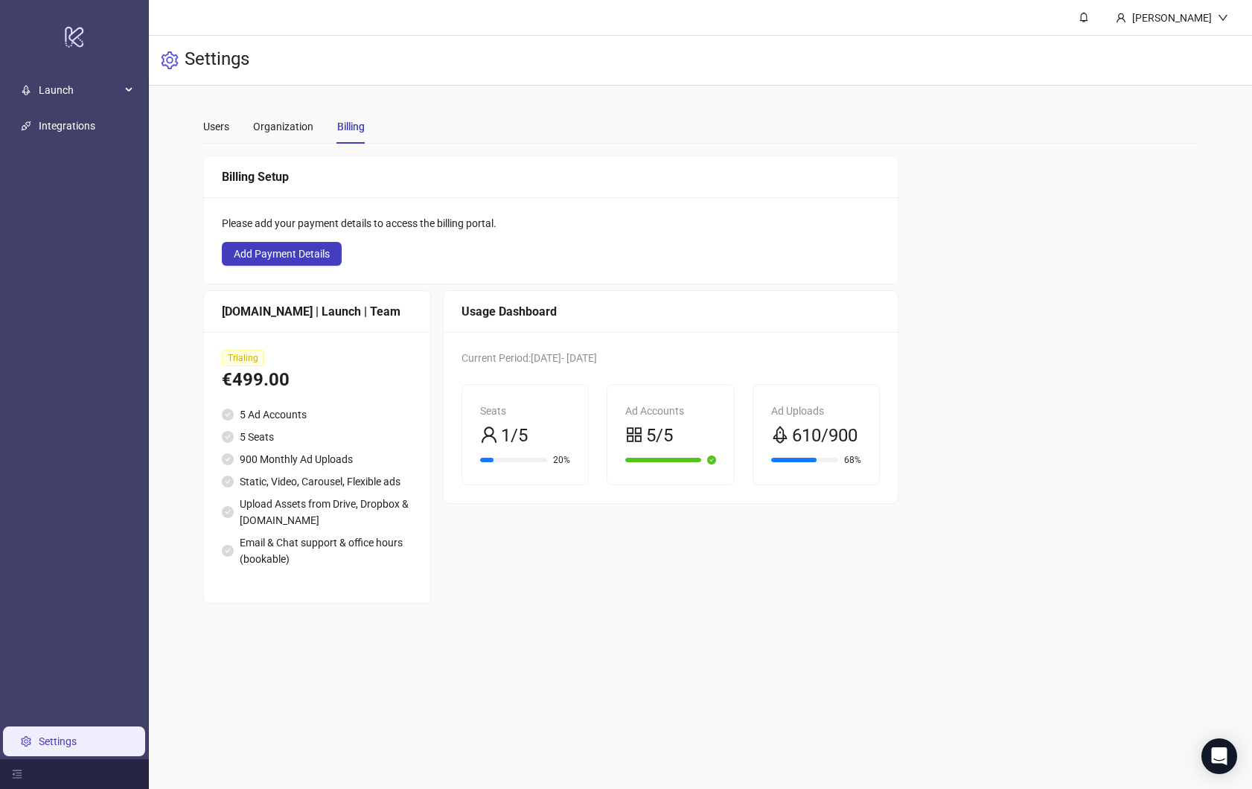
click at [792, 450] on span "610/900" at bounding box center [825, 436] width 66 height 28
drag, startPoint x: 753, startPoint y: 461, endPoint x: 888, endPoint y: 450, distance: 135.1
click at [890, 452] on div "Billing Setup Please add your payment details to access the billing portal. Add…" at bounding box center [700, 380] width 995 height 448
click at [874, 452] on div "Billing Setup Please add your payment details to access the billing portal. Add…" at bounding box center [700, 380] width 995 height 448
drag, startPoint x: 739, startPoint y: 460, endPoint x: 864, endPoint y: 450, distance: 125.4
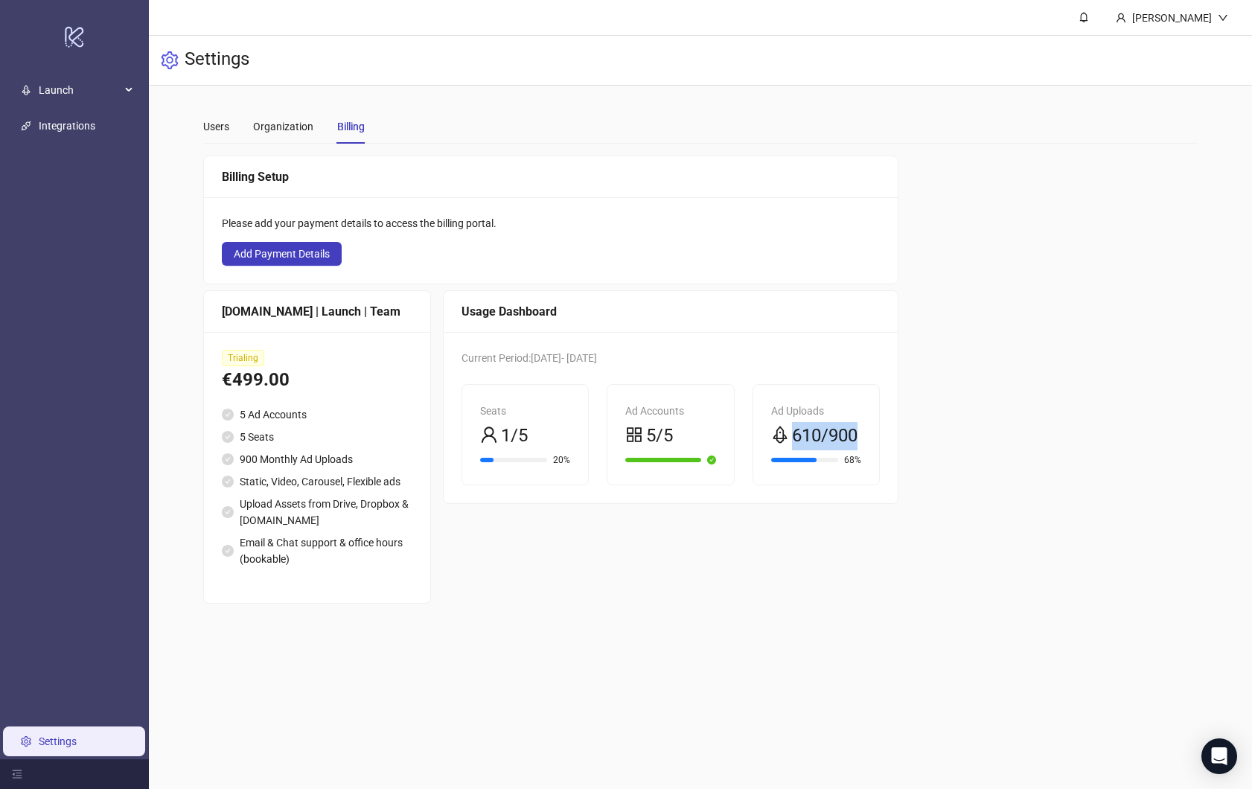
click at [864, 450] on div "Current Period: 2025-08-20 - 2025-09-30 Seats 1/5 20% Ad Accounts 5/5 Ad Upload…" at bounding box center [671, 417] width 454 height 171
